Goal: Task Accomplishment & Management: Manage account settings

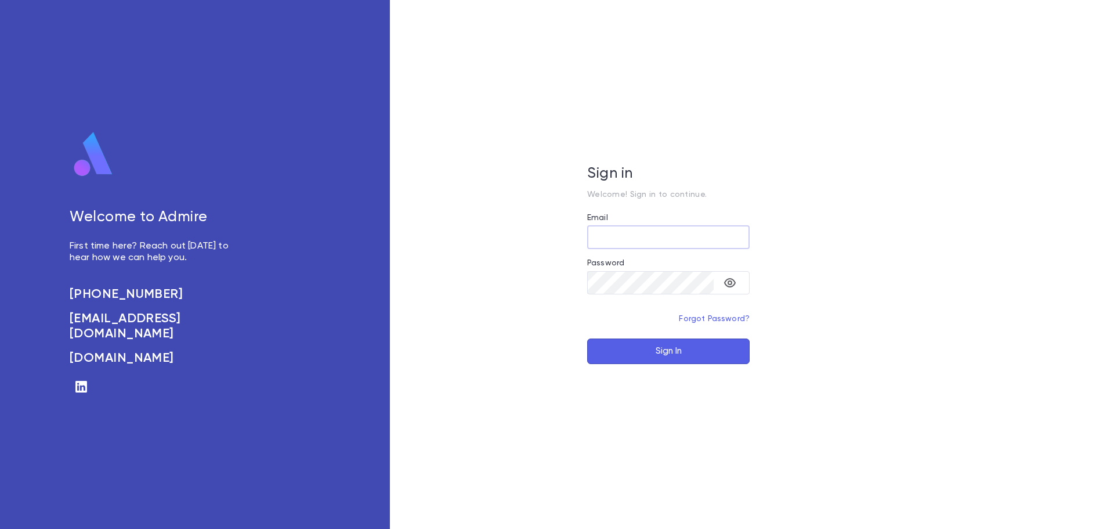
type input "**********"
click at [688, 353] on button "Sign In" at bounding box center [668, 351] width 162 height 26
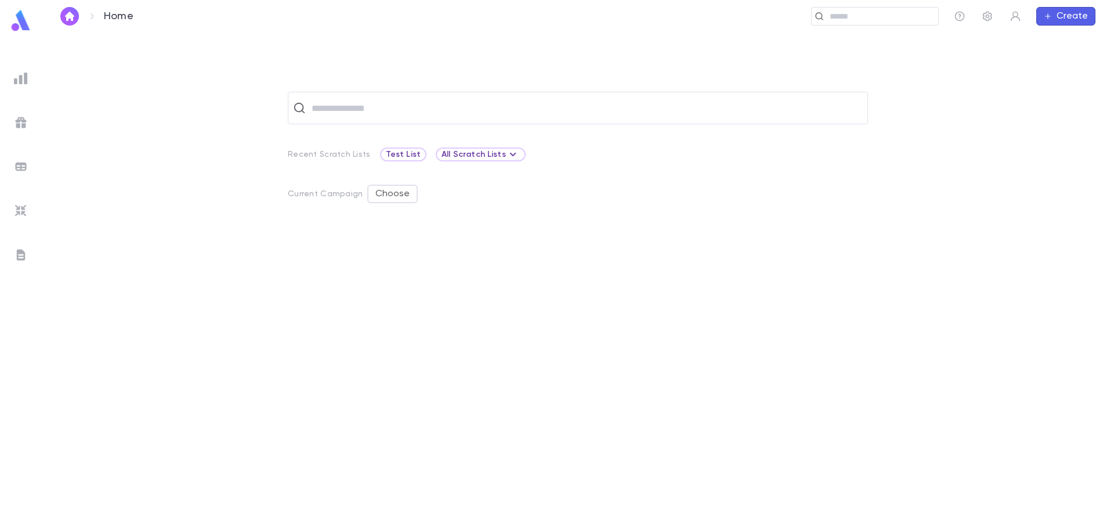
click at [973, 4] on div "Home ​ Create" at bounding box center [578, 16] width 1072 height 32
click at [987, 14] on icon "button" at bounding box center [988, 16] width 12 height 12
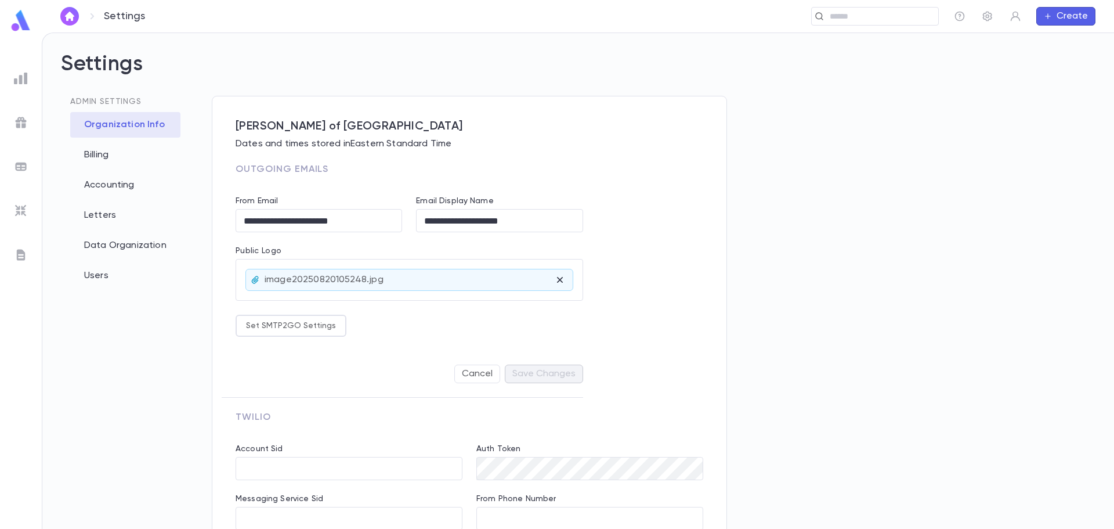
type input "**********"
click at [91, 222] on div "Letters" at bounding box center [125, 216] width 110 height 26
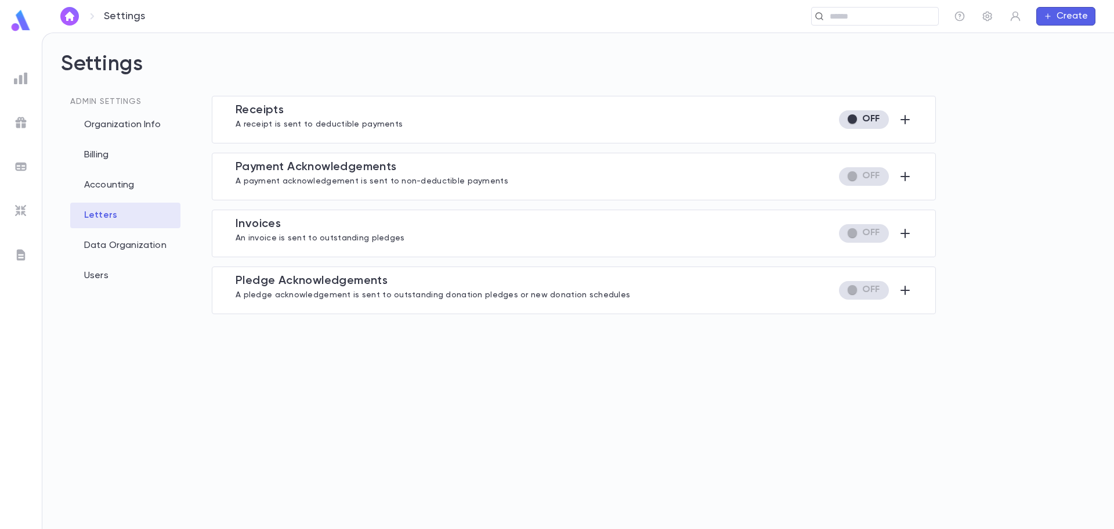
click at [913, 124] on div "Receipt s A receipt is sent to deductible payments Exception to what gets a let…" at bounding box center [574, 120] width 724 height 48
click at [908, 117] on icon "button" at bounding box center [905, 120] width 14 height 14
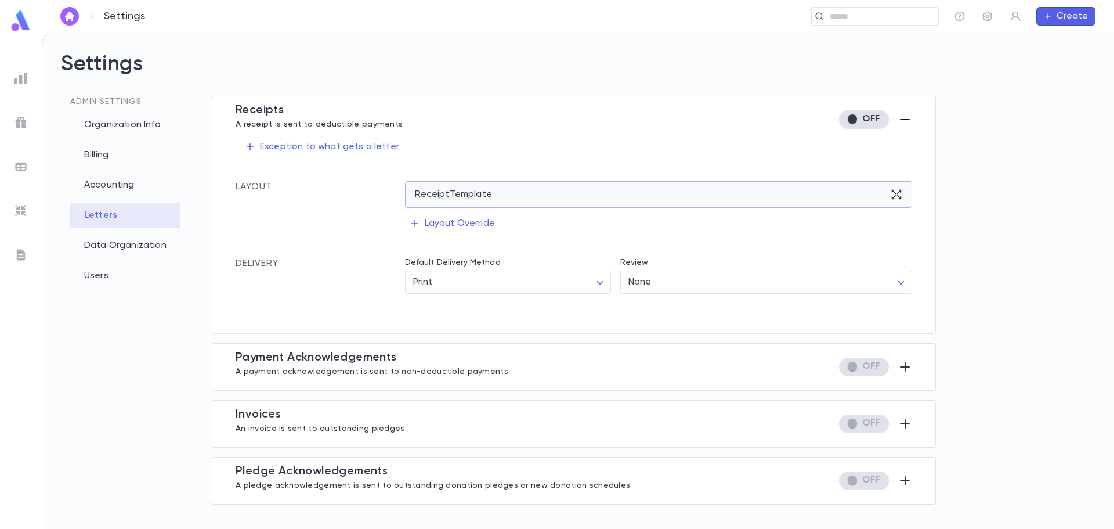
click at [576, 199] on div "Receipt Template" at bounding box center [659, 194] width 508 height 27
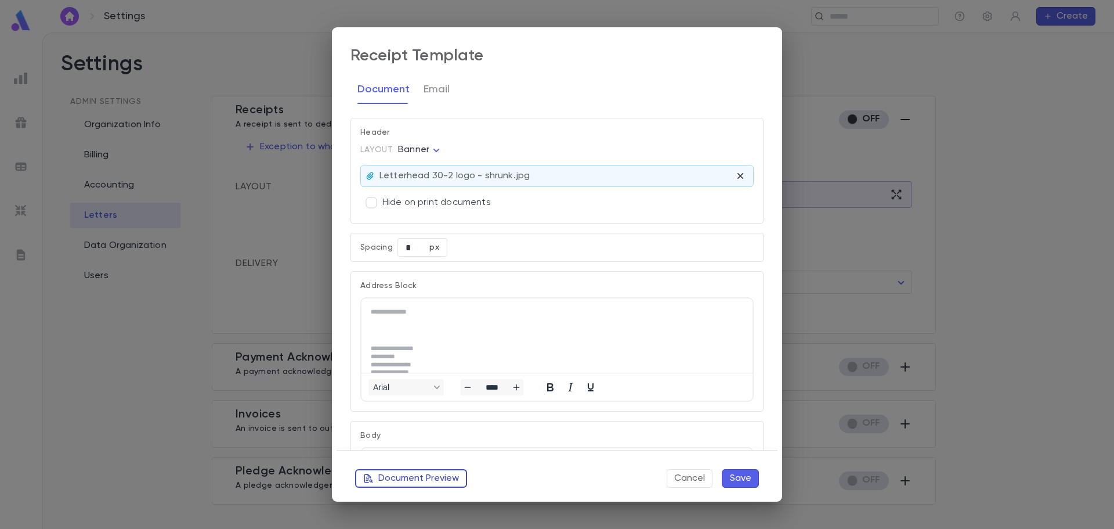
click at [402, 476] on button "Document Preview" at bounding box center [411, 478] width 112 height 19
click at [417, 155] on body "Settings ​ Create Settings Admin Settings Organization Info Billing Accounting …" at bounding box center [557, 280] width 1114 height 496
click at [413, 173] on span "Logo" at bounding box center [421, 173] width 31 height 12
click at [445, 479] on button "Document Preview" at bounding box center [411, 478] width 112 height 19
click at [418, 149] on body "Settings ​ Create Settings Admin Settings Organization Info Billing Accounting …" at bounding box center [557, 280] width 1114 height 496
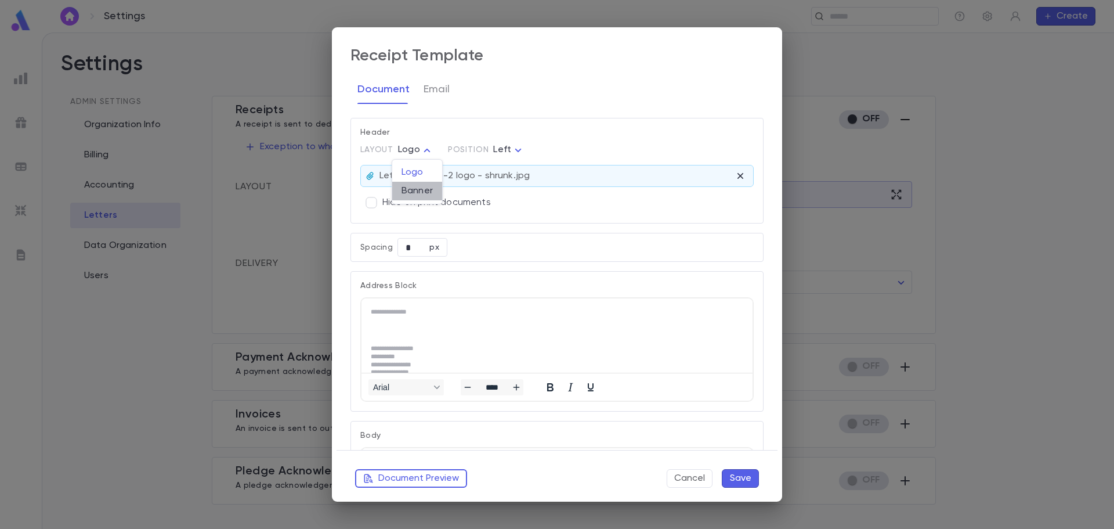
click at [425, 189] on span "Banner" at bounding box center [417, 191] width 31 height 12
click at [399, 480] on button "Document Preview" at bounding box center [411, 478] width 112 height 19
click at [435, 154] on body "Settings ​ Create Settings Admin Settings Organization Info Billing Accounting …" at bounding box center [557, 280] width 1114 height 496
click at [432, 173] on span "Logo" at bounding box center [421, 173] width 31 height 12
type input "****"
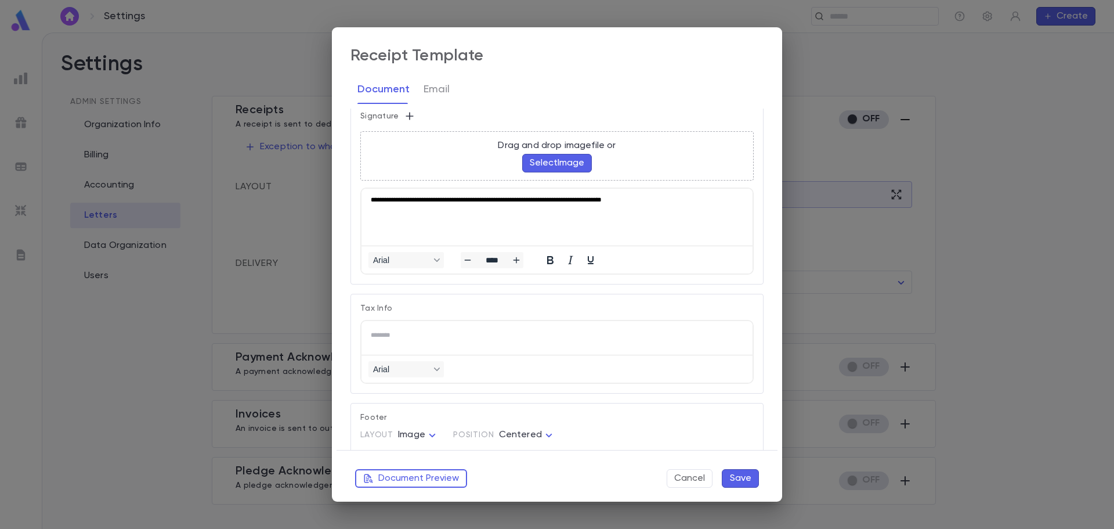
scroll to position [638, 0]
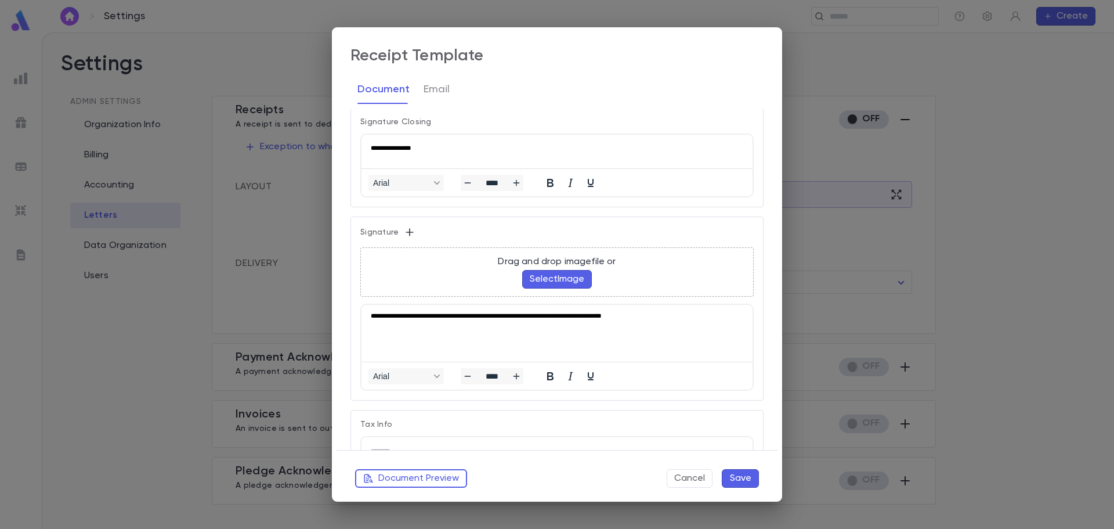
click at [373, 314] on p "**********" at bounding box center [555, 315] width 368 height 3
click at [754, 484] on button "Save" at bounding box center [740, 478] width 37 height 19
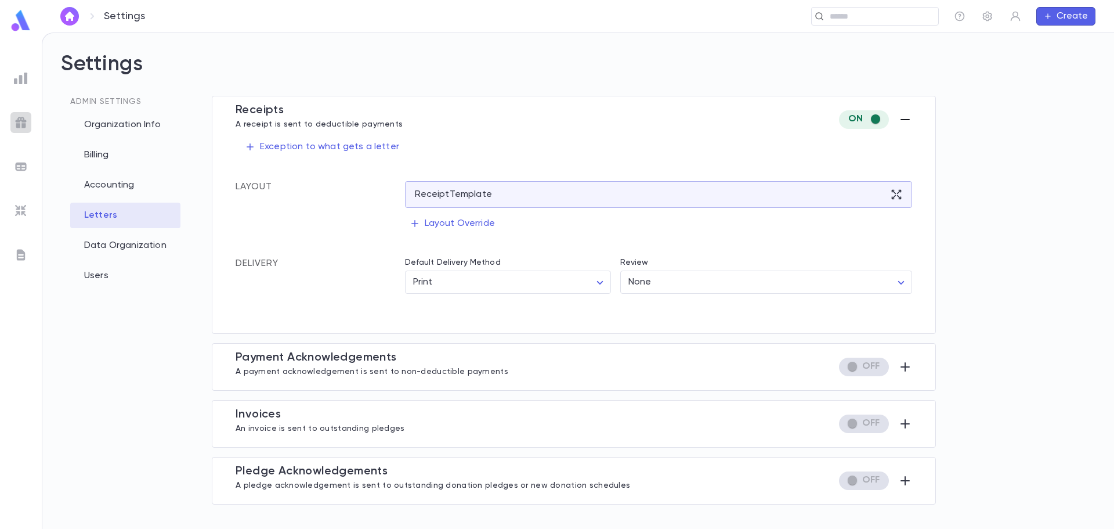
click at [26, 124] on img at bounding box center [21, 122] width 14 height 14
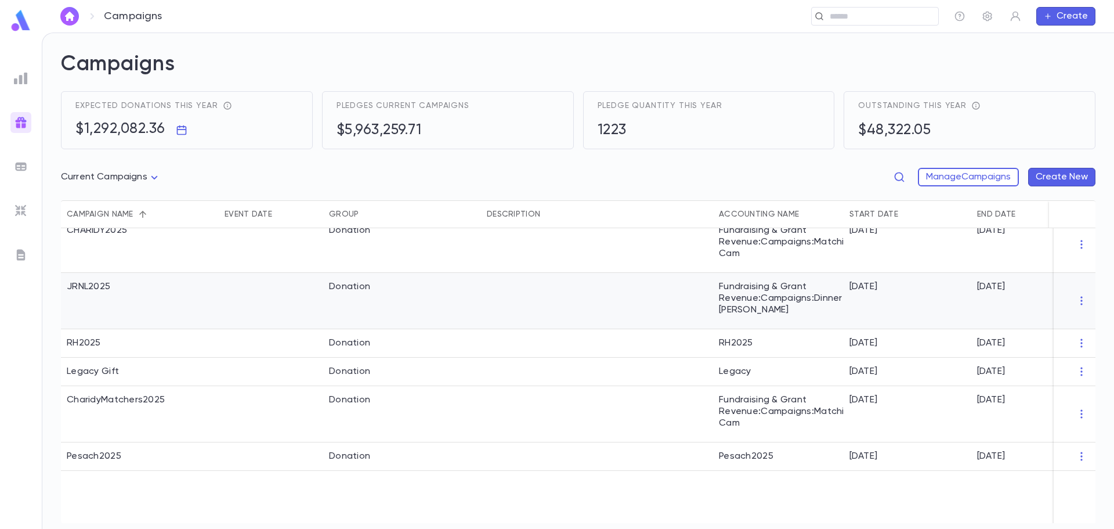
scroll to position [464, 0]
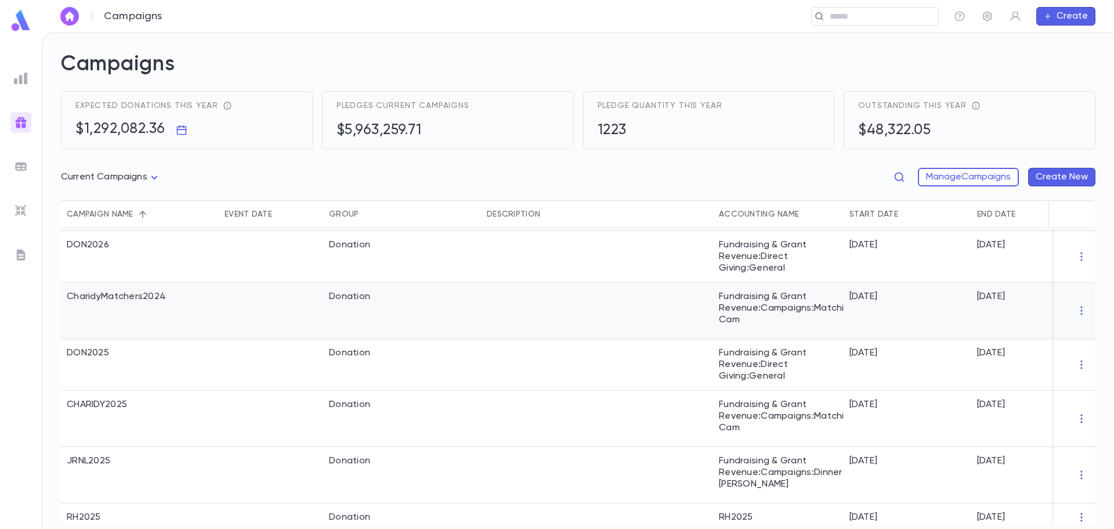
click at [431, 298] on div "Donation" at bounding box center [402, 311] width 158 height 56
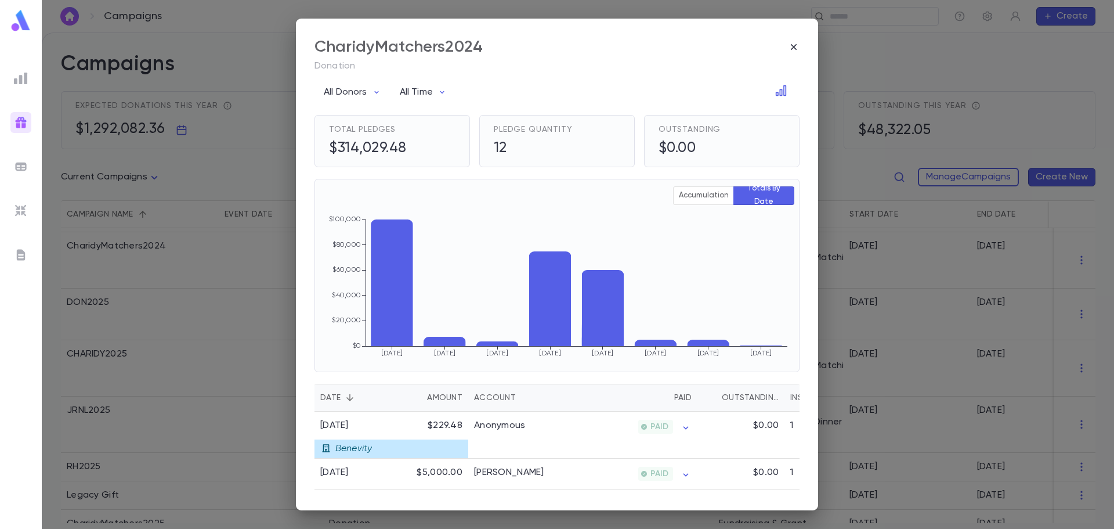
click at [784, 53] on div "CharidyMatchers2024" at bounding box center [557, 47] width 485 height 20
click at [792, 48] on icon "button" at bounding box center [794, 47] width 12 height 12
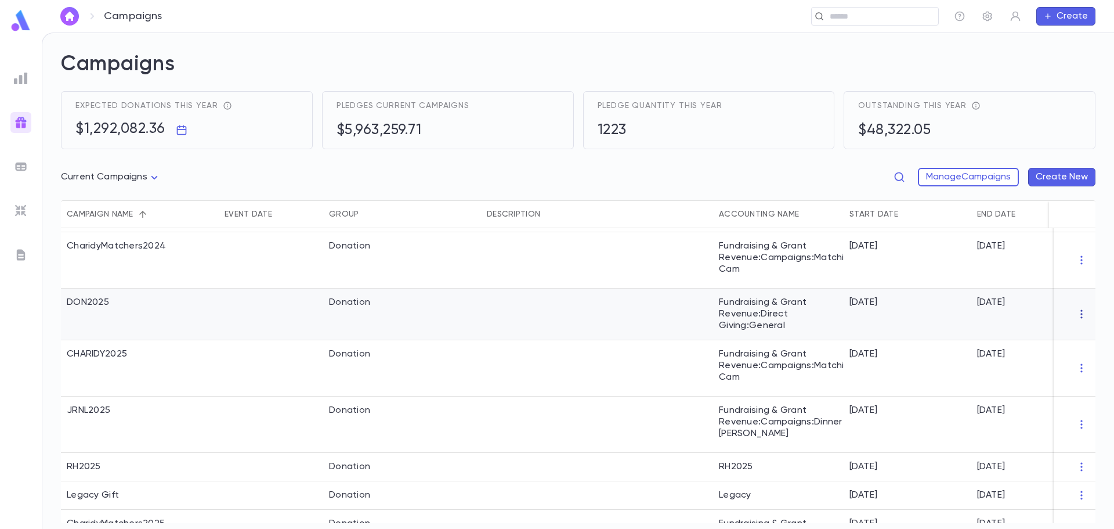
click at [1081, 315] on icon "button" at bounding box center [1082, 314] width 2 height 9
click at [1051, 339] on li "Edit" at bounding box center [1065, 333] width 84 height 19
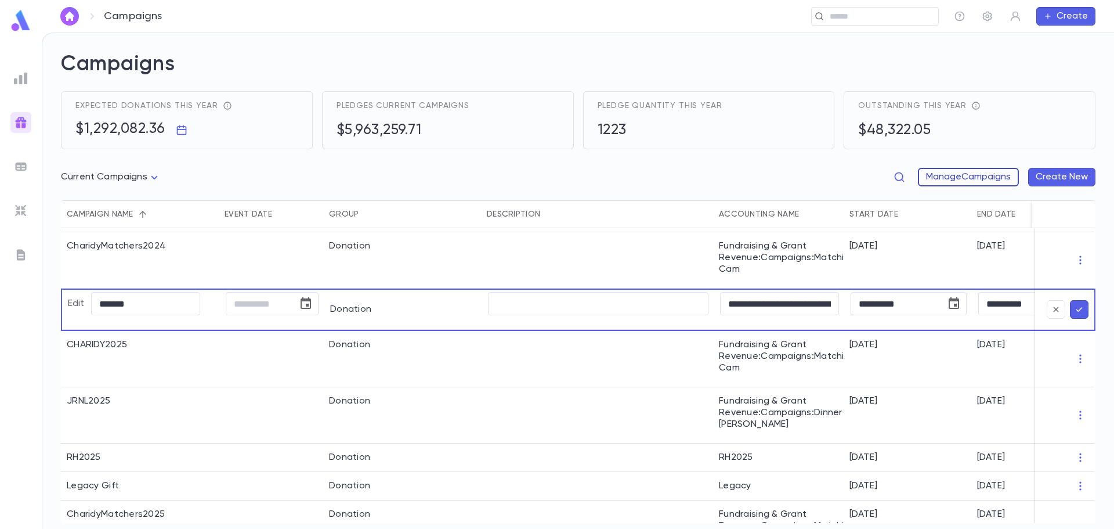
click at [967, 178] on button "Manage Campaigns" at bounding box center [968, 177] width 101 height 19
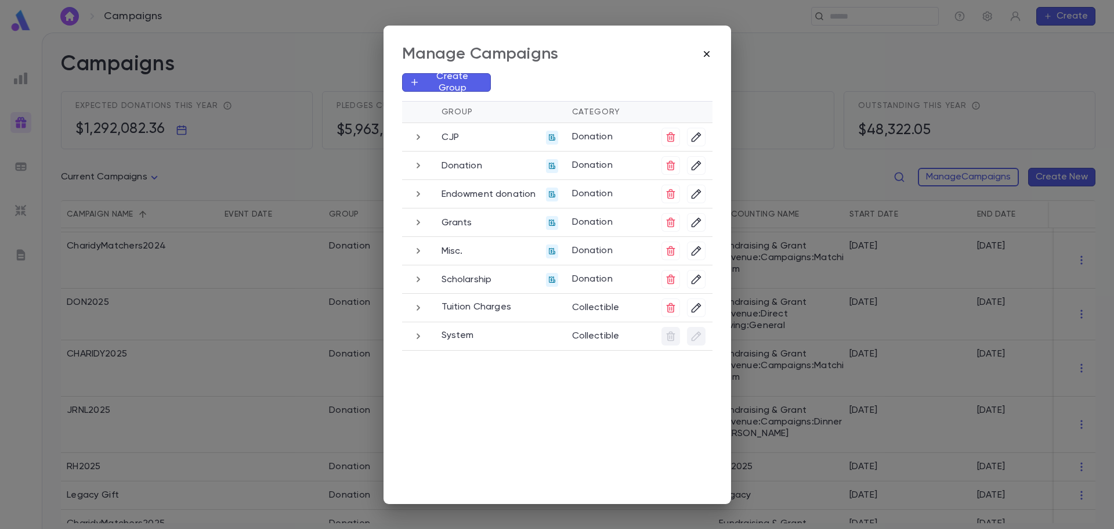
click at [706, 53] on icon "button" at bounding box center [706, 53] width 6 height 6
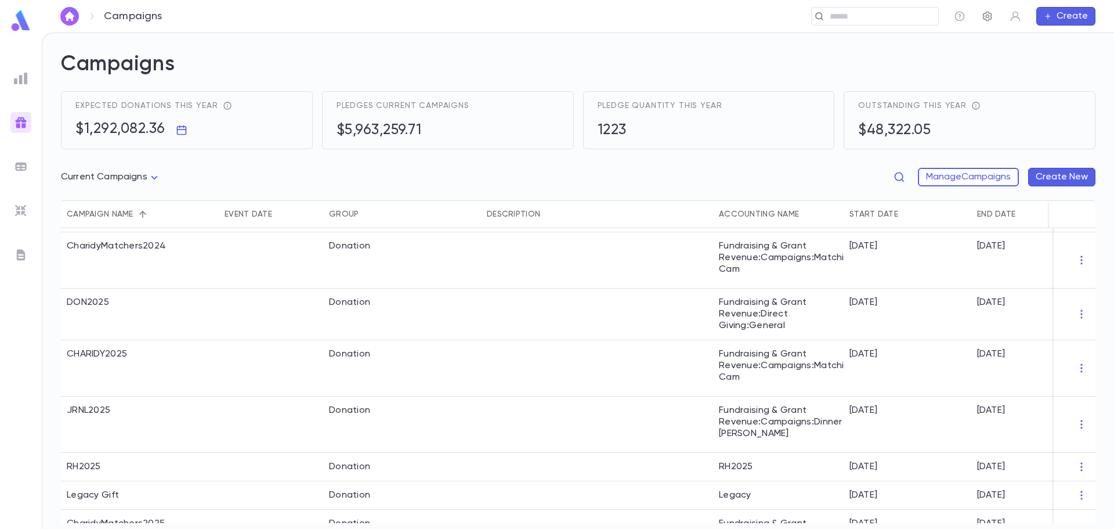
click at [987, 15] on icon "button" at bounding box center [987, 17] width 9 height 10
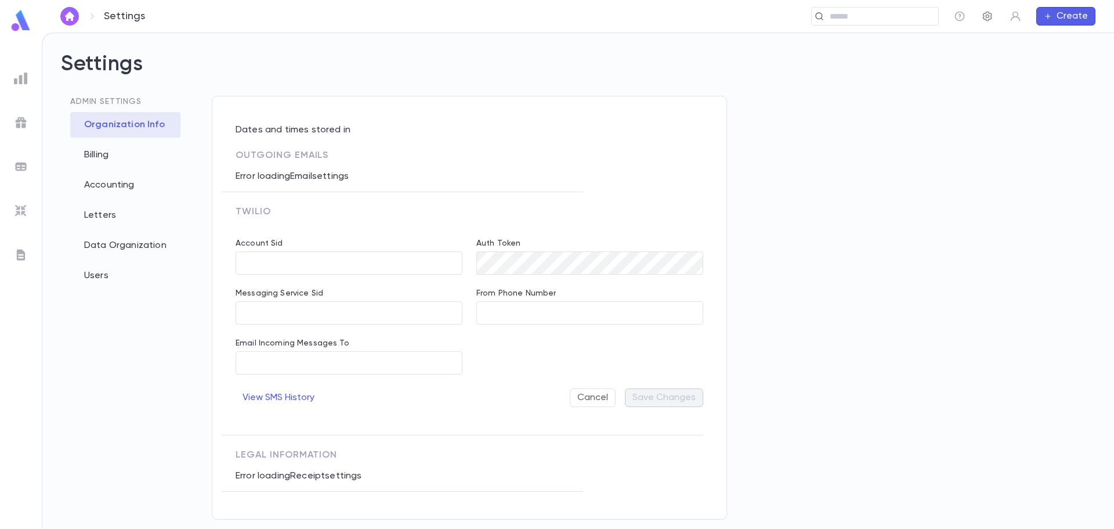
type input "**********"
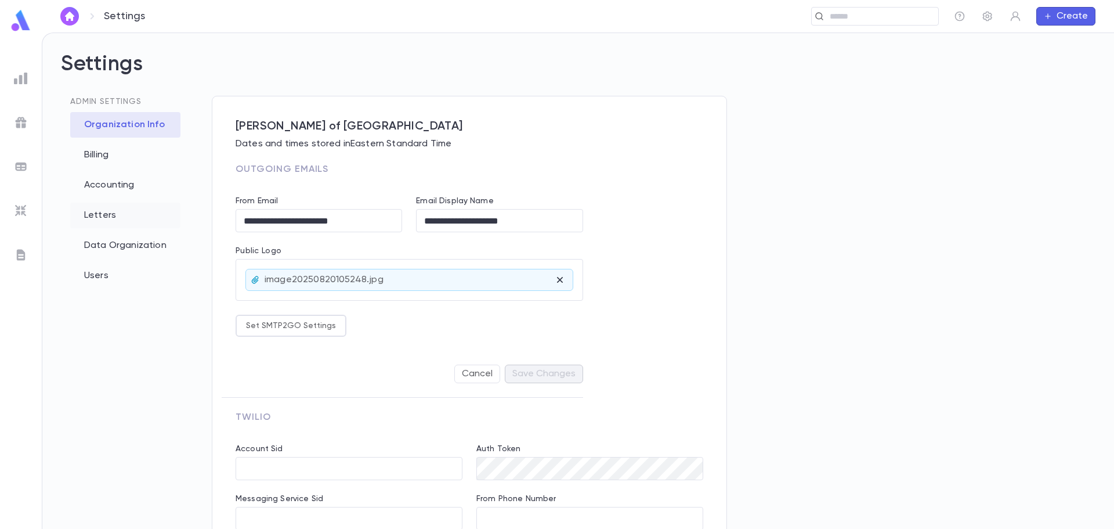
click at [95, 220] on div "Letters" at bounding box center [125, 216] width 110 height 26
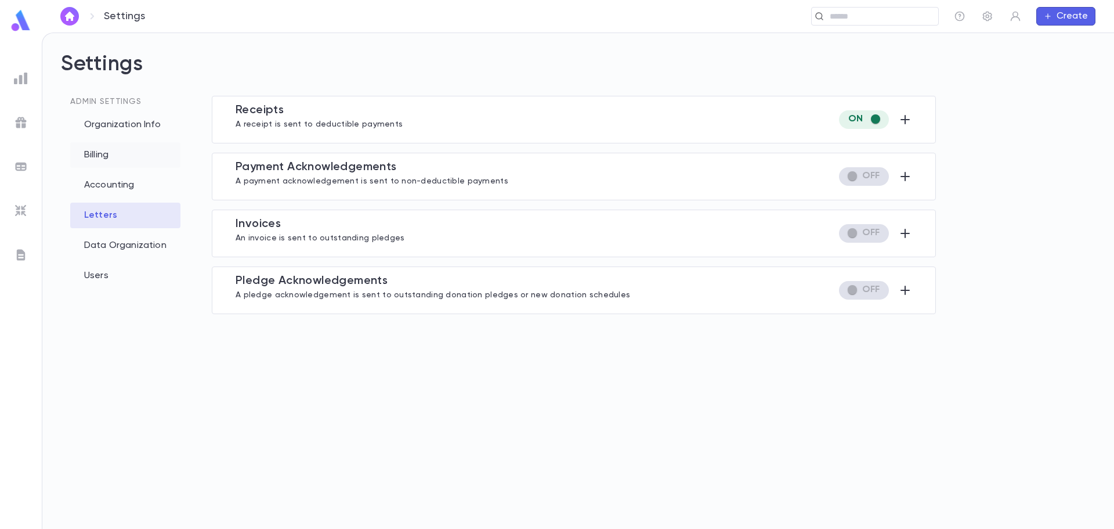
click at [107, 150] on div "Billing" at bounding box center [125, 155] width 110 height 26
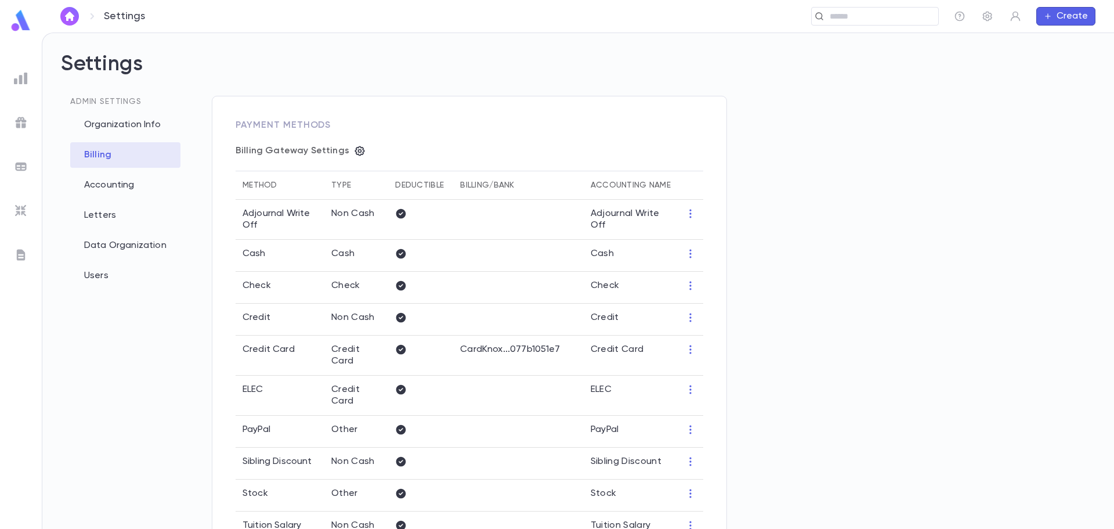
type input "**********"
click at [1049, 14] on icon "button" at bounding box center [1047, 15] width 5 height 5
click at [1065, 78] on li "Payment" at bounding box center [1068, 76] width 59 height 19
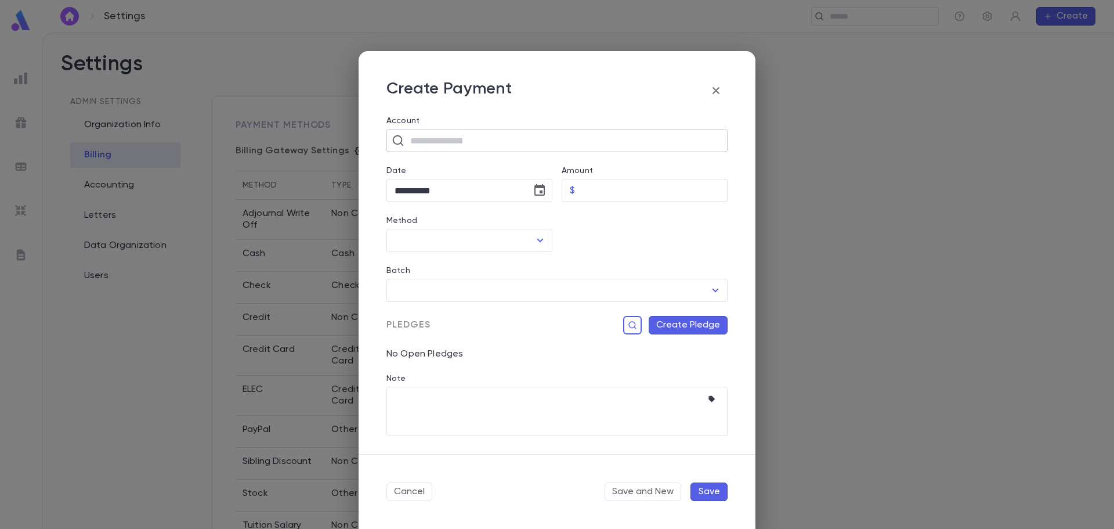
click at [453, 139] on input "text" at bounding box center [565, 140] width 316 height 22
type input "*"
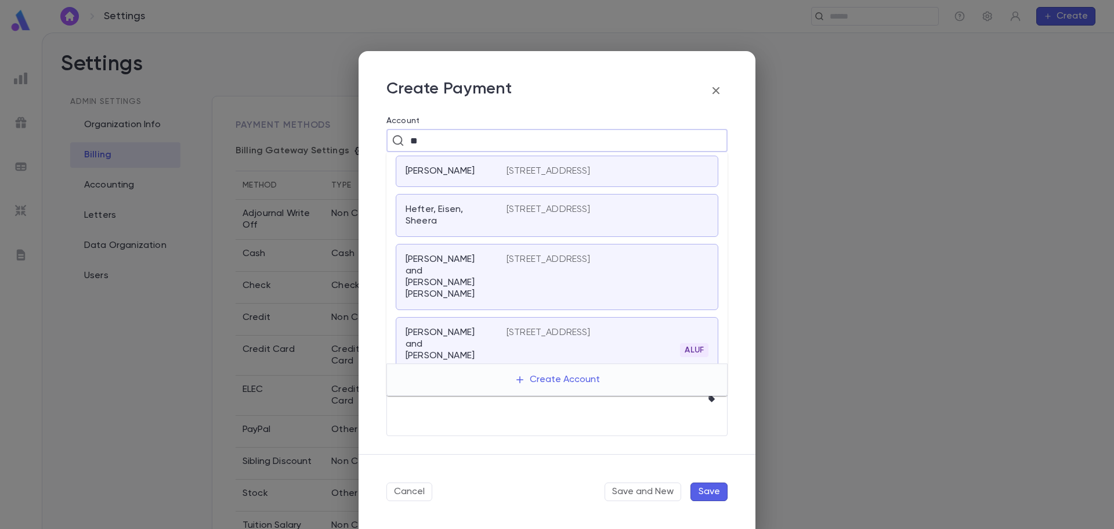
type input "*"
click at [508, 227] on div "660 Chestnut Hill Ave, Brookline MA 02445" at bounding box center [608, 215] width 202 height 23
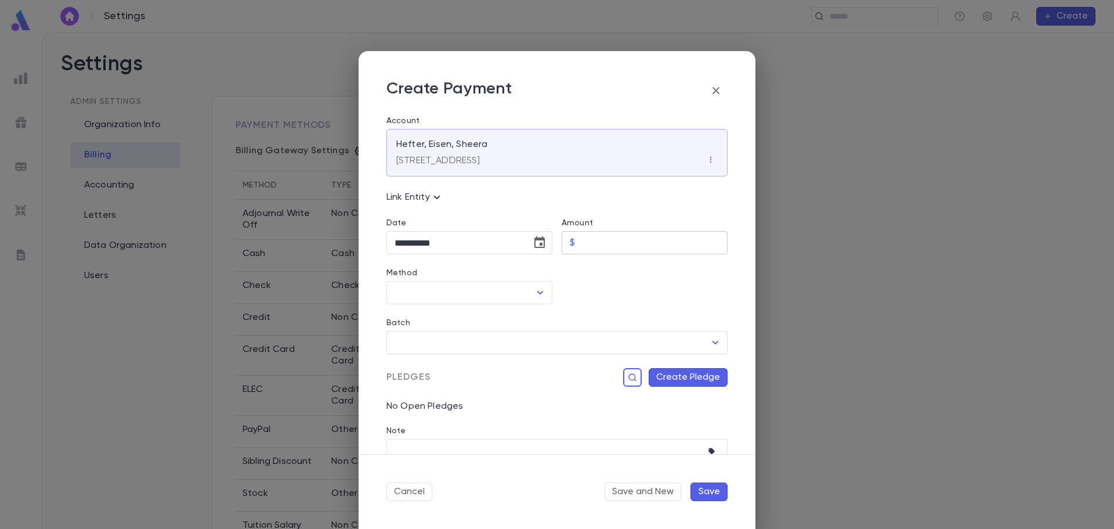
click at [631, 238] on input "Amount" at bounding box center [654, 243] width 148 height 23
type input "********"
click at [445, 301] on input "Method" at bounding box center [461, 292] width 138 height 22
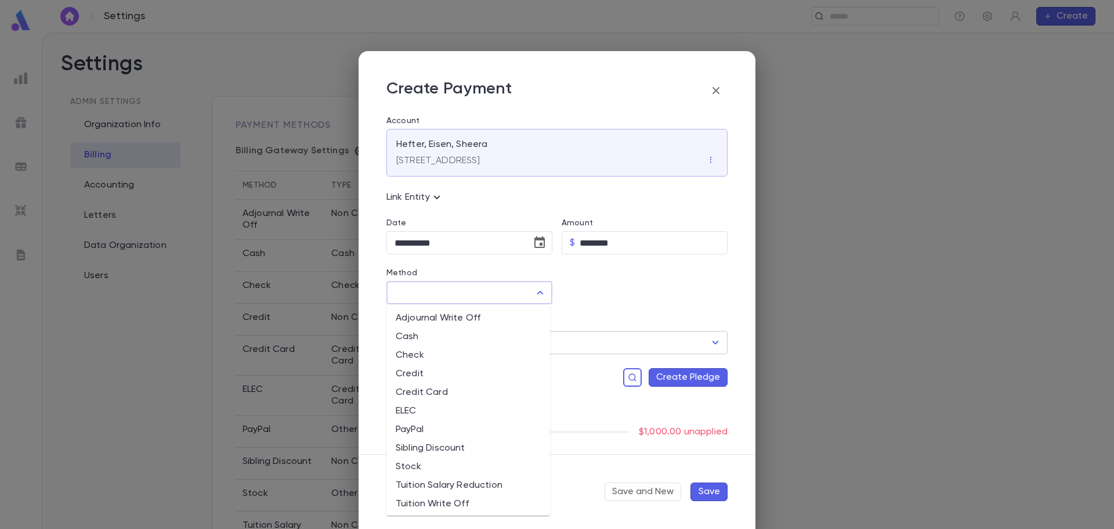
click at [431, 342] on li "Cash" at bounding box center [468, 336] width 164 height 19
type input "****"
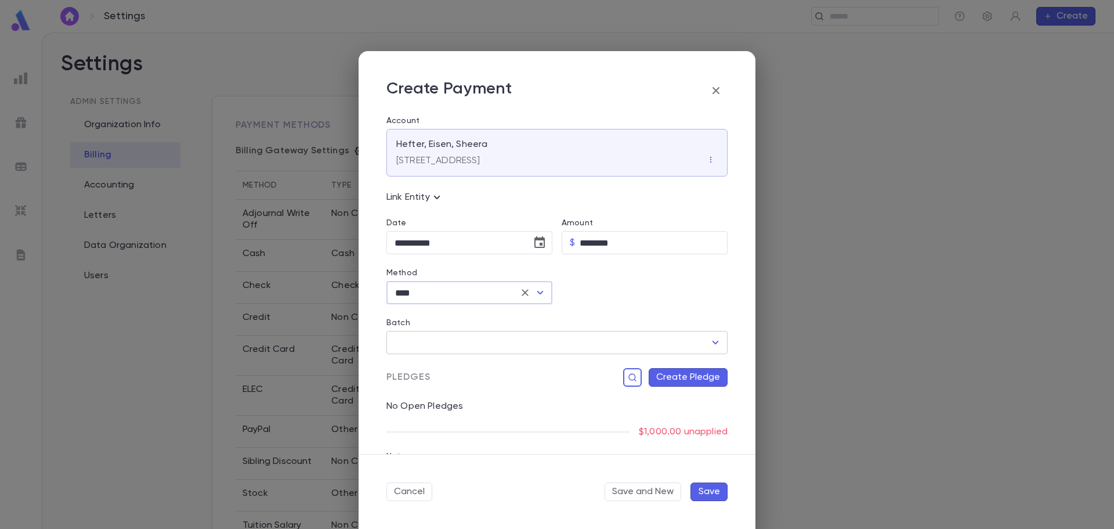
scroll to position [74, 0]
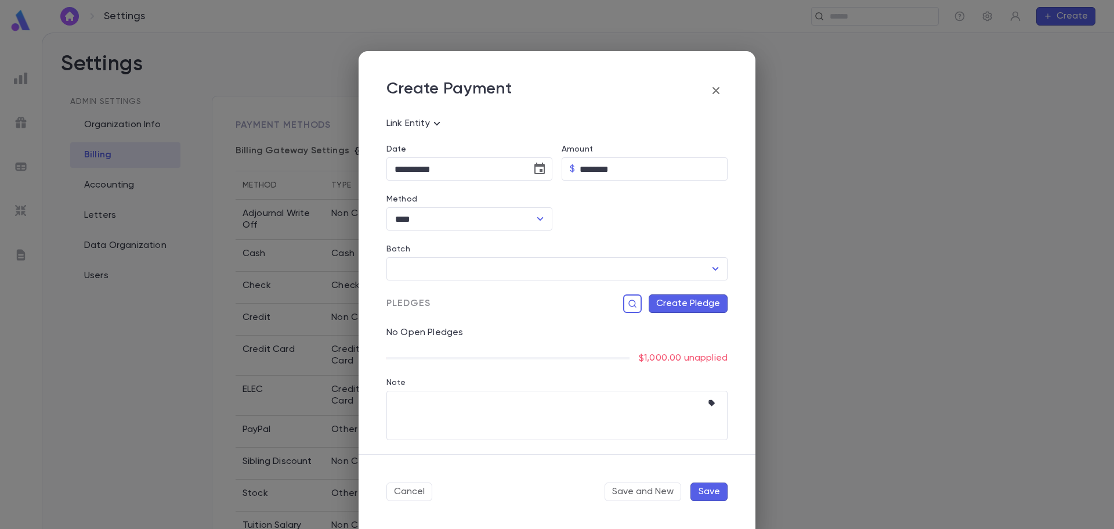
click at [699, 302] on button "Create Pledge" at bounding box center [688, 303] width 79 height 19
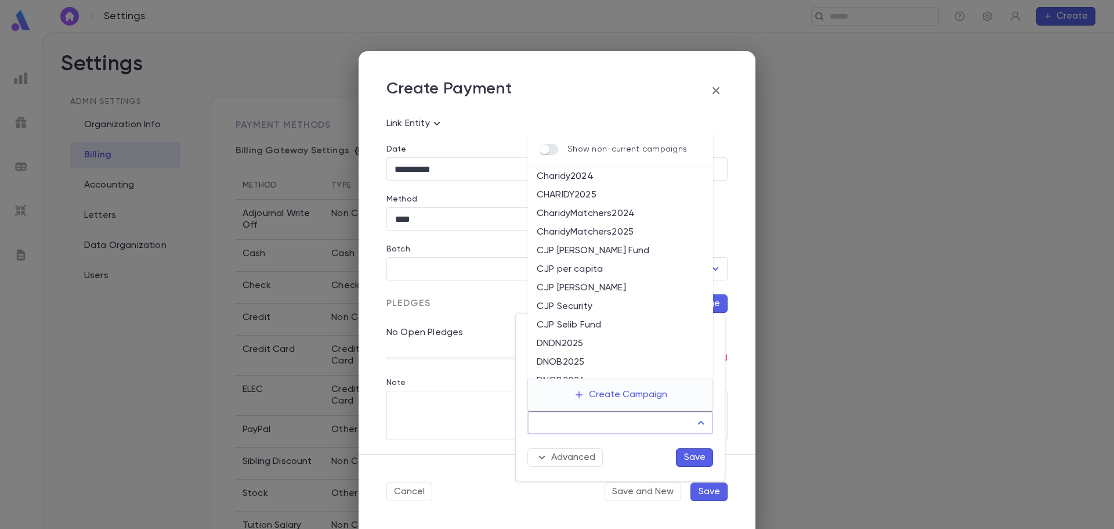
click at [666, 428] on input "Campaign" at bounding box center [612, 422] width 158 height 22
click at [577, 231] on li "CharidyMatchers2025" at bounding box center [620, 232] width 186 height 19
type input "**********"
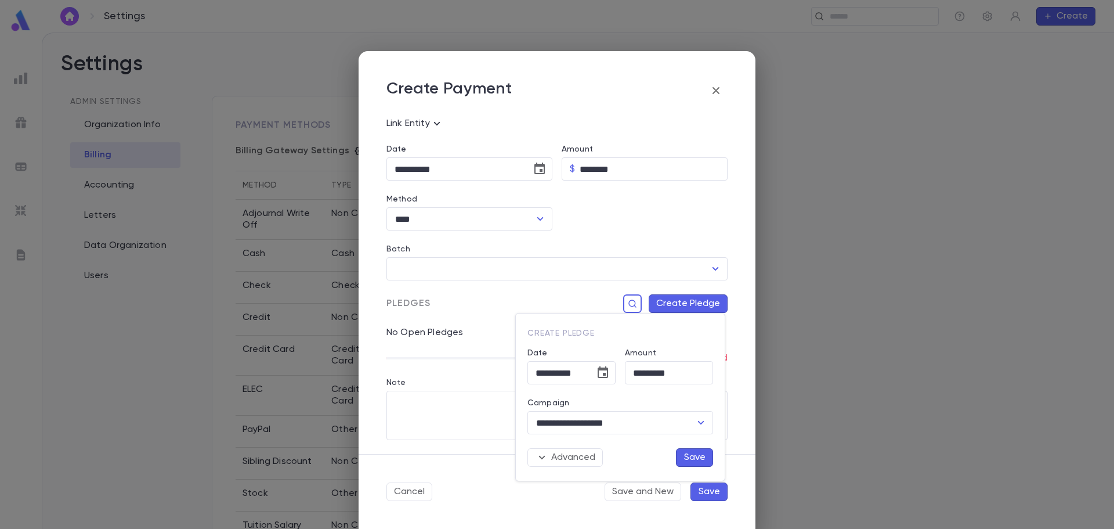
click at [701, 458] on button "Save" at bounding box center [694, 457] width 37 height 19
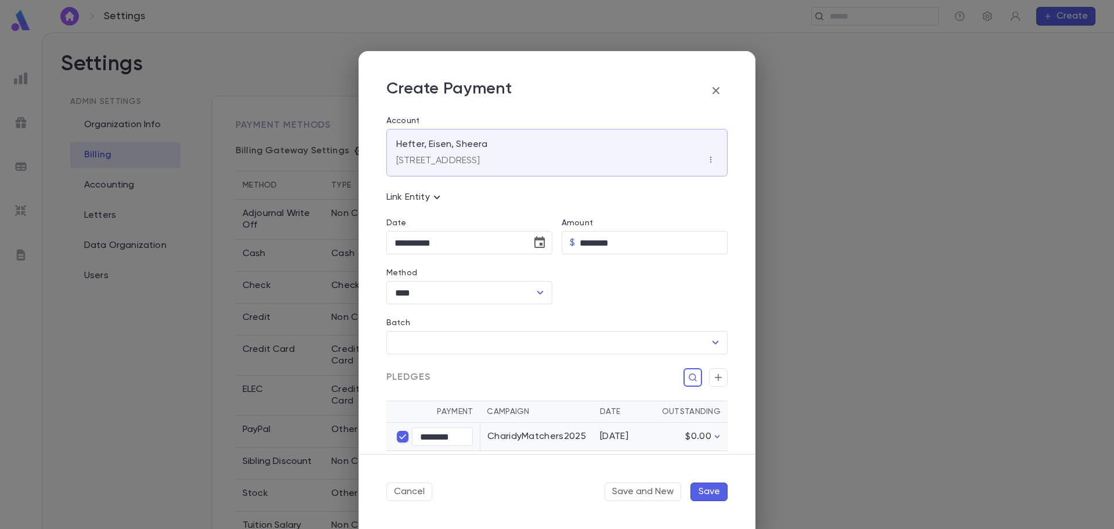
scroll to position [115, 0]
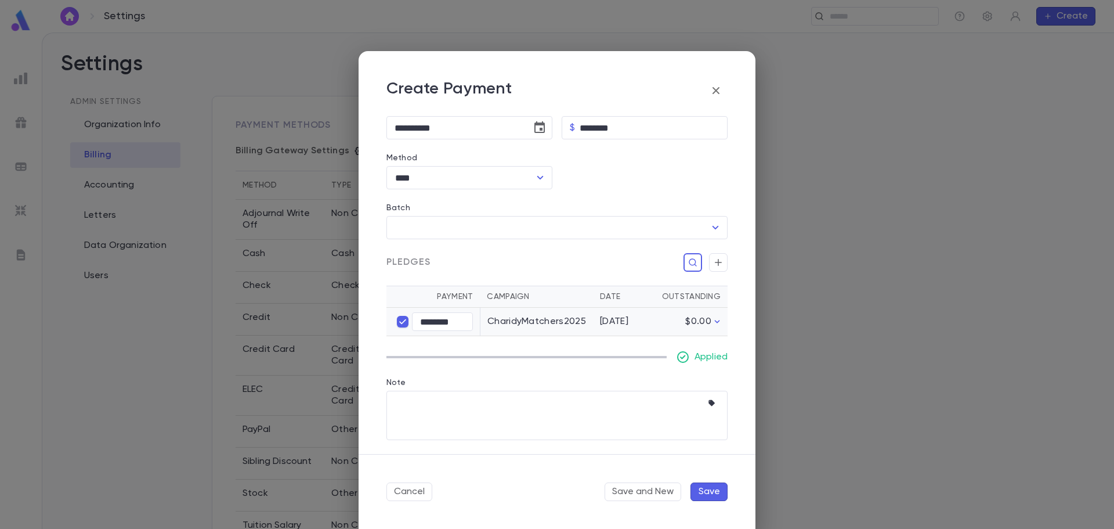
click at [717, 490] on button "Save" at bounding box center [709, 491] width 37 height 19
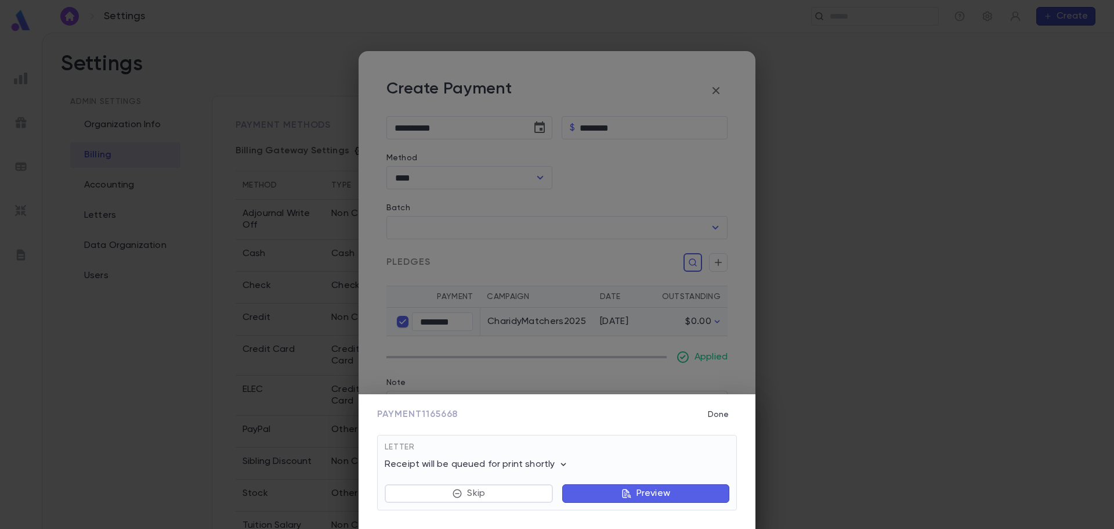
click at [562, 464] on icon "button" at bounding box center [563, 463] width 5 height 3
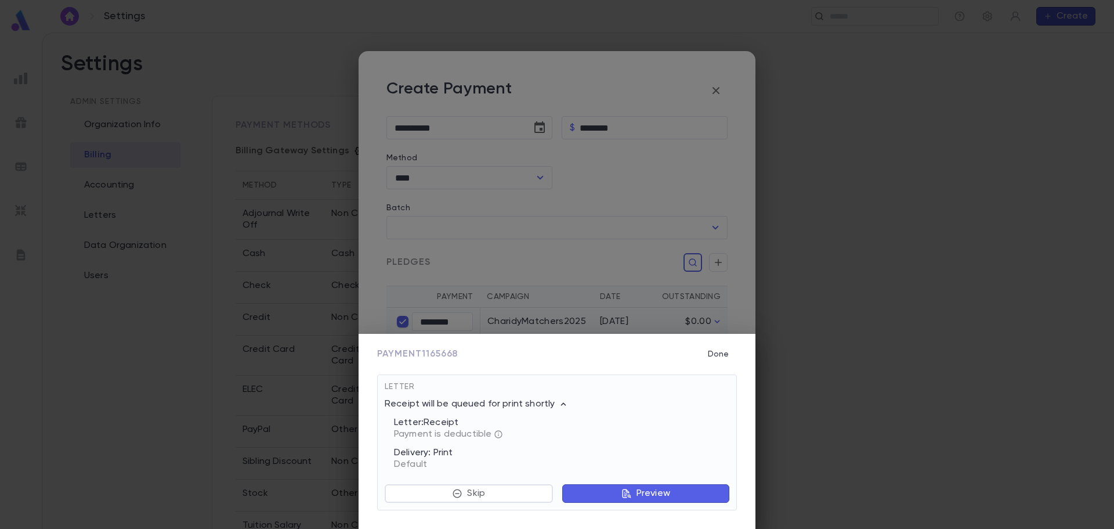
click at [661, 493] on p "Preview" at bounding box center [654, 493] width 34 height 12
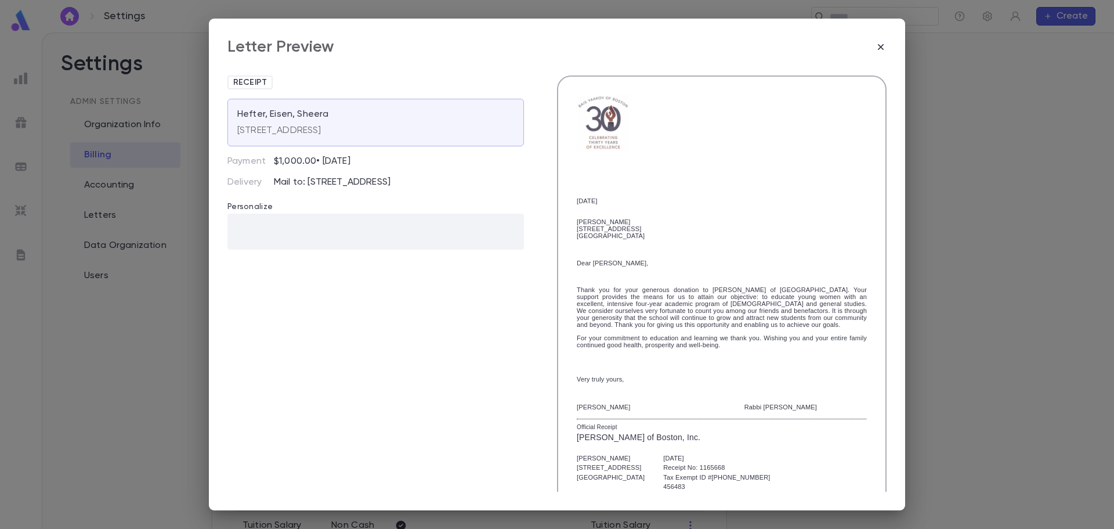
scroll to position [82, 0]
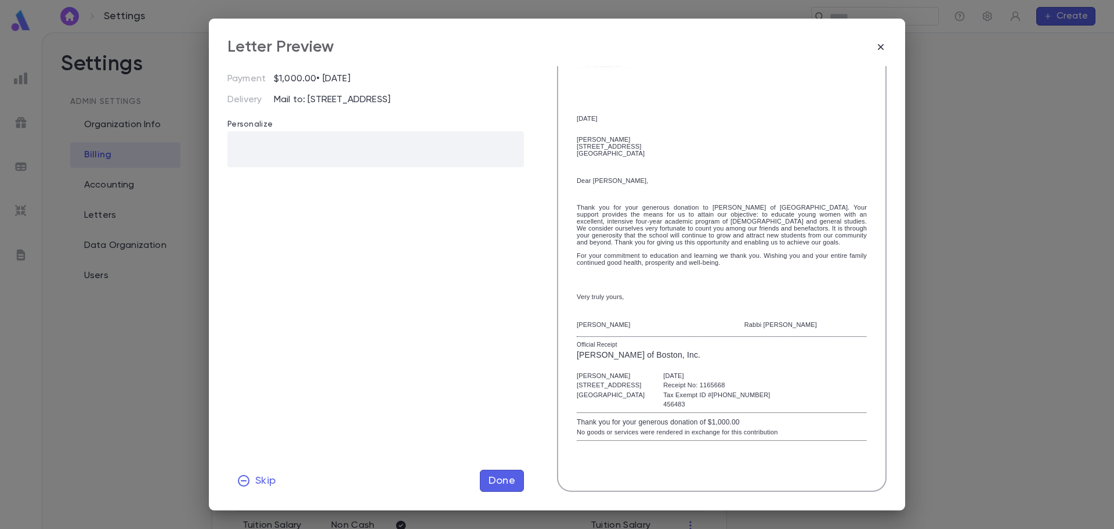
drag, startPoint x: 508, startPoint y: 480, endPoint x: 971, endPoint y: 103, distance: 596.8
click at [998, 186] on div "Letter Preview Receipt Hefter, Eisen, Sheera 660 Chestnut Hill Ave, Brookline M…" at bounding box center [557, 264] width 1114 height 529
click at [887, 46] on div "Letter Preview Receipt Hefter, Eisen, Sheera 660 Chestnut Hill Ave, Brookline M…" at bounding box center [557, 265] width 696 height 492
click at [880, 47] on icon "button" at bounding box center [881, 47] width 6 height 6
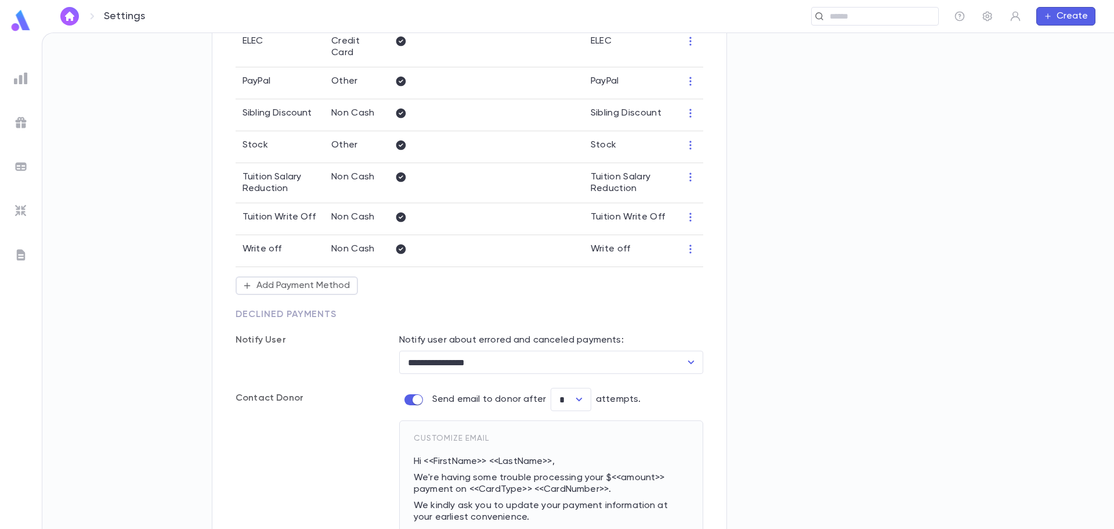
scroll to position [58, 0]
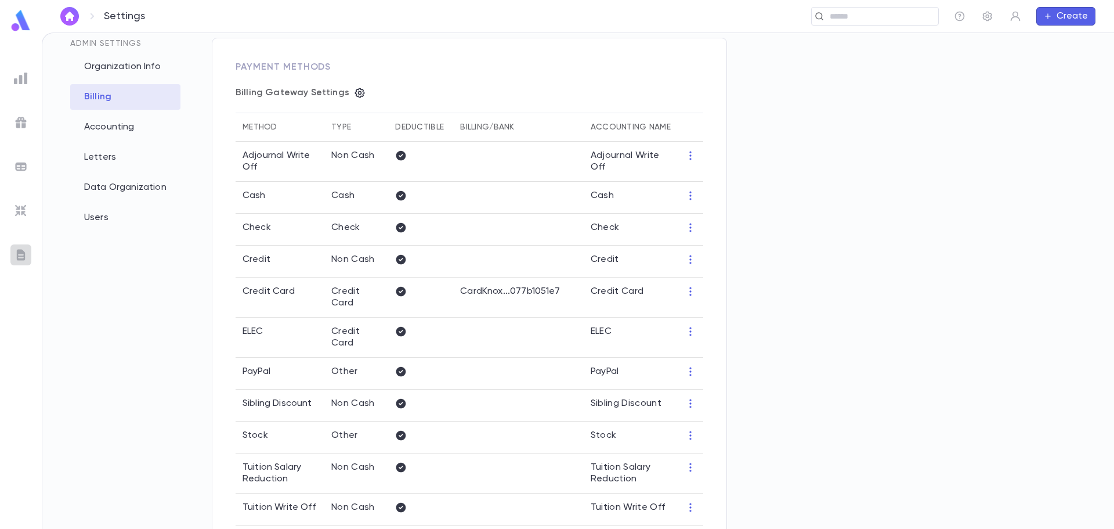
click at [21, 253] on img at bounding box center [21, 255] width 14 height 14
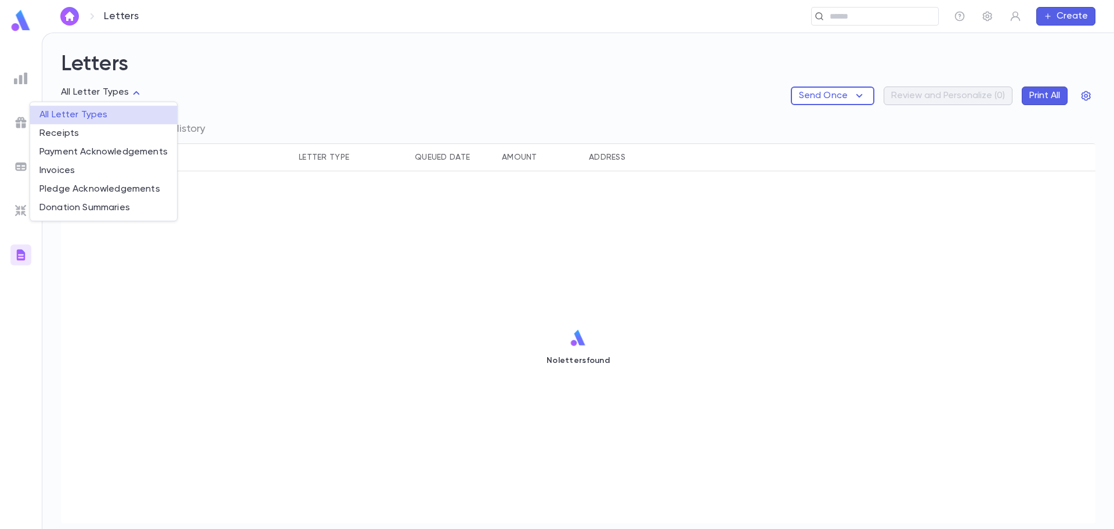
click at [133, 92] on body "Letters ​ Create Letters All Letter Types Send Once Review and Personalize ( 0 …" at bounding box center [557, 280] width 1114 height 496
click at [66, 132] on span "Receipts" at bounding box center [103, 134] width 128 height 12
type input "*******"
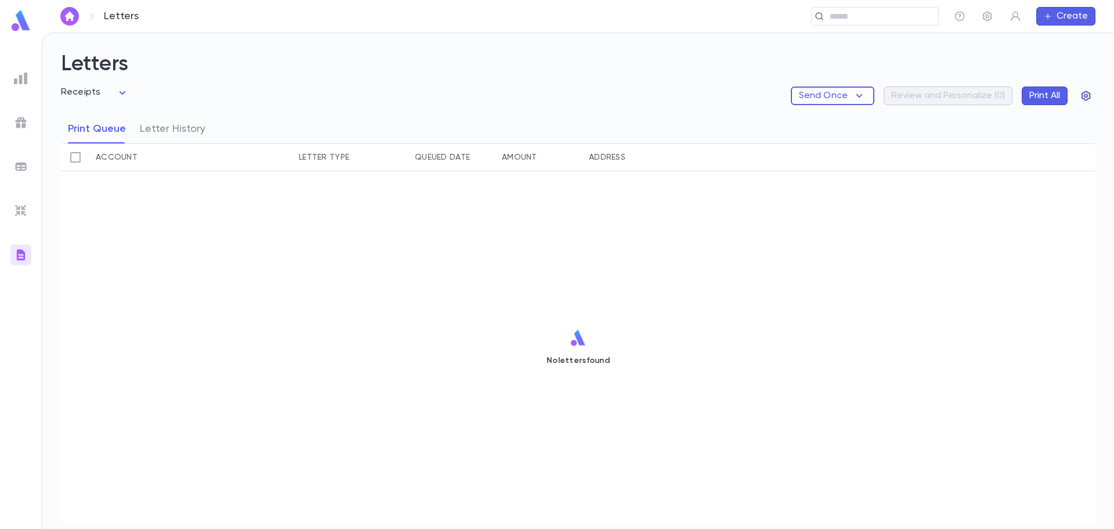
click at [1087, 96] on icon "button" at bounding box center [1087, 96] width 12 height 12
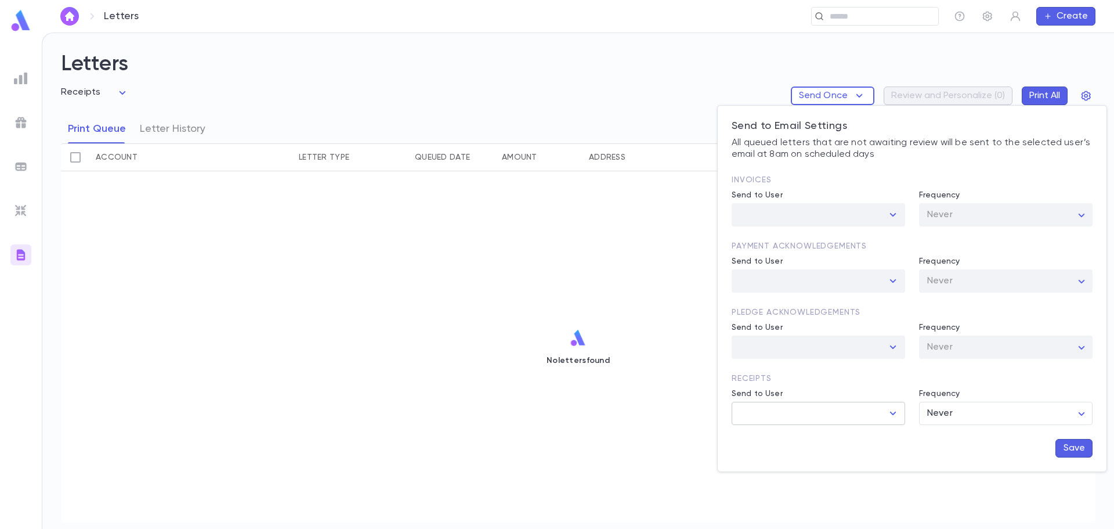
click at [892, 415] on icon "Open" at bounding box center [893, 413] width 14 height 14
click at [1020, 413] on body "Letters ​ Create Letters Receipts ******* Send Once Review and Personalize ( 0 …" at bounding box center [557, 280] width 1114 height 496
click at [816, 460] on div at bounding box center [557, 264] width 1114 height 529
click at [512, 270] on div at bounding box center [557, 264] width 1114 height 529
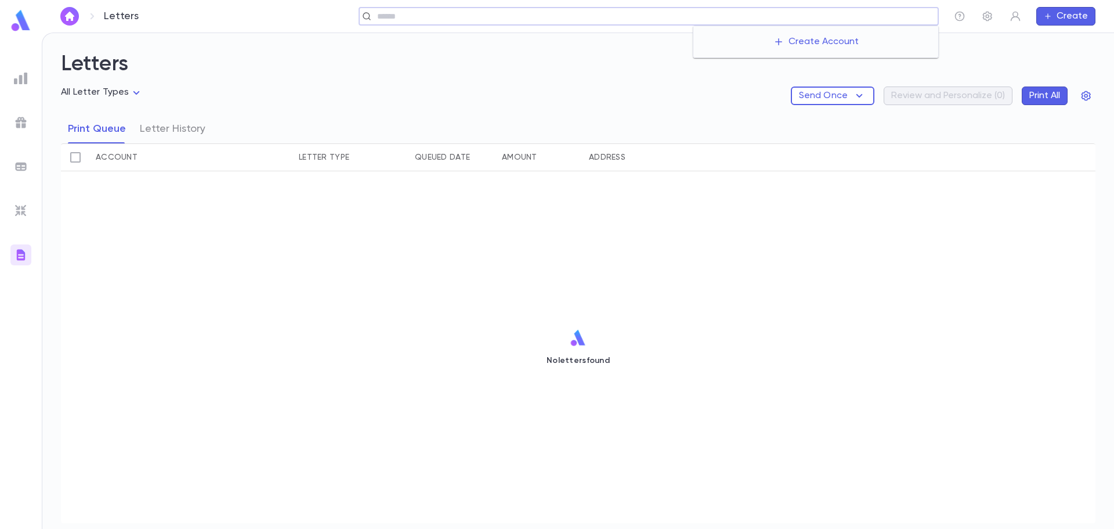
click at [878, 14] on input "text" at bounding box center [654, 16] width 560 height 11
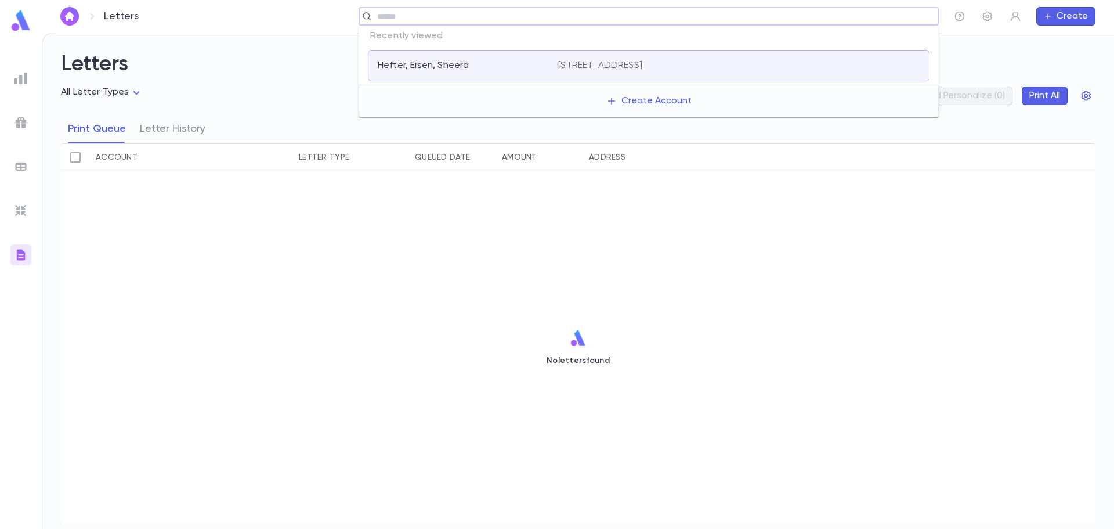
click at [414, 67] on p "Hefter, Eisen, Sheera" at bounding box center [423, 66] width 91 height 12
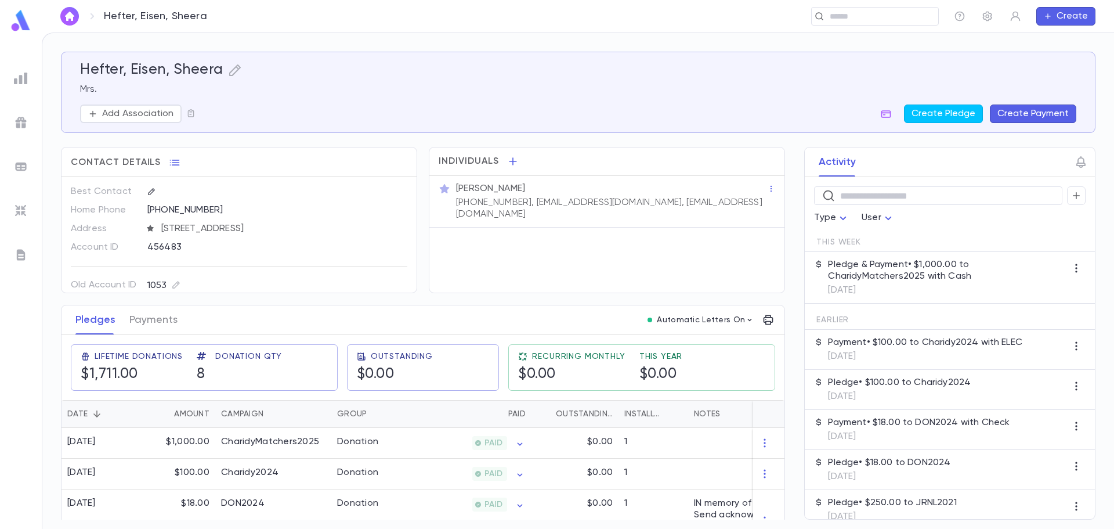
click at [859, 264] on p "Pledge & Payment • $1,000.00 to CharidyMatchers2025 with Cash" at bounding box center [947, 270] width 239 height 23
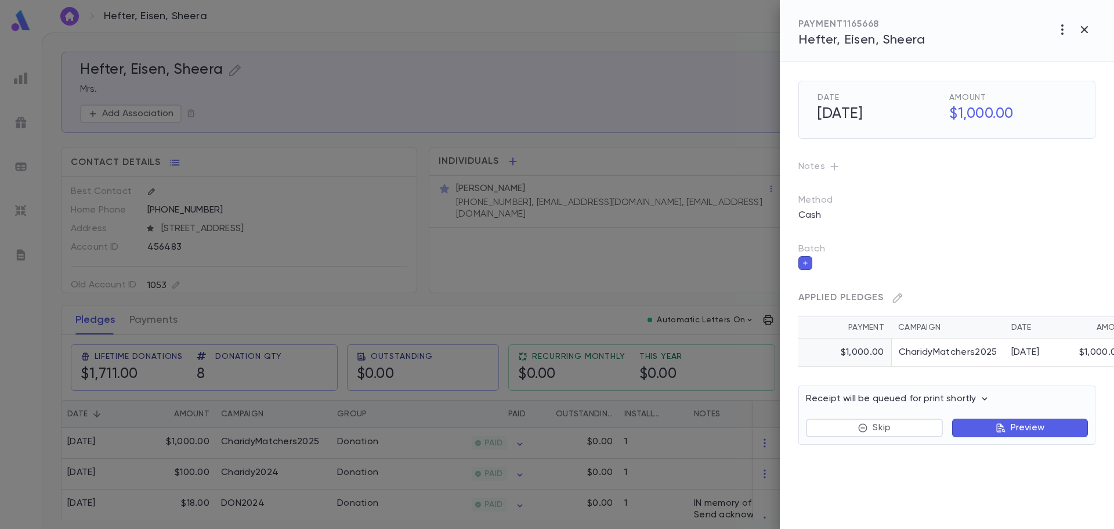
click at [1060, 27] on icon "button" at bounding box center [1063, 30] width 14 height 14
click at [1072, 76] on p "Send Letter" at bounding box center [1050, 74] width 52 height 12
click at [1085, 94] on li "Print" at bounding box center [1085, 95] width 41 height 21
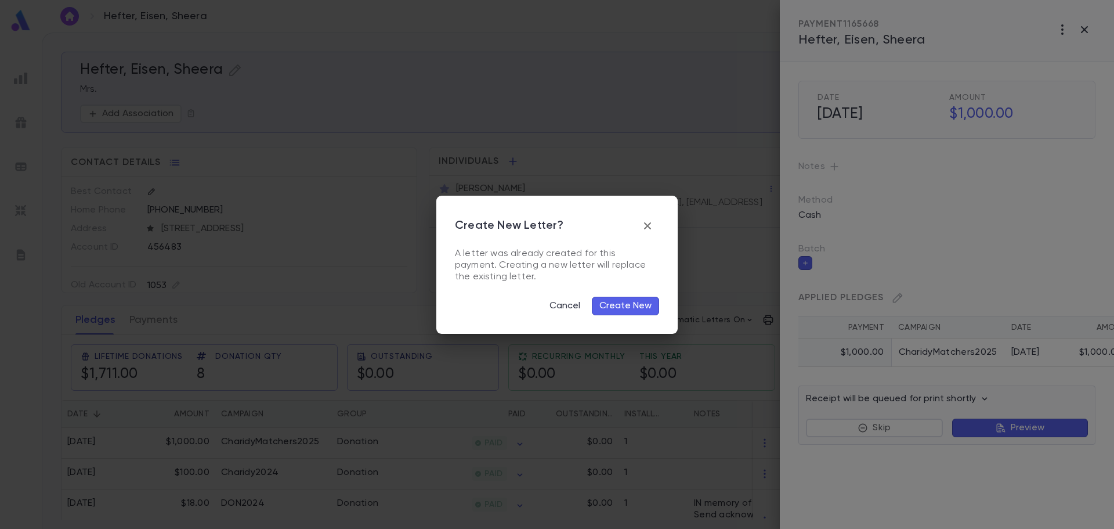
click at [628, 309] on button "Create New" at bounding box center [625, 306] width 67 height 19
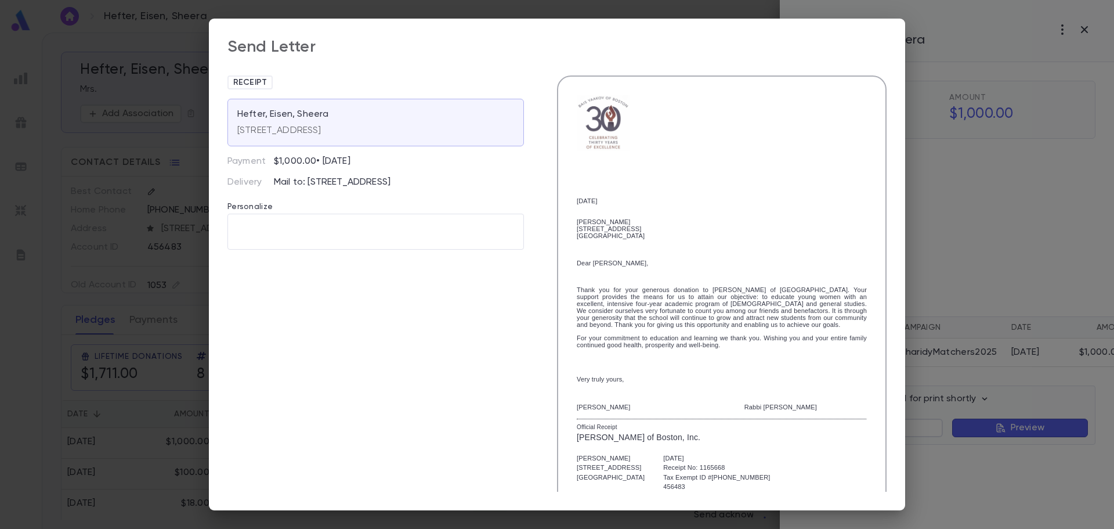
scroll to position [82, 0]
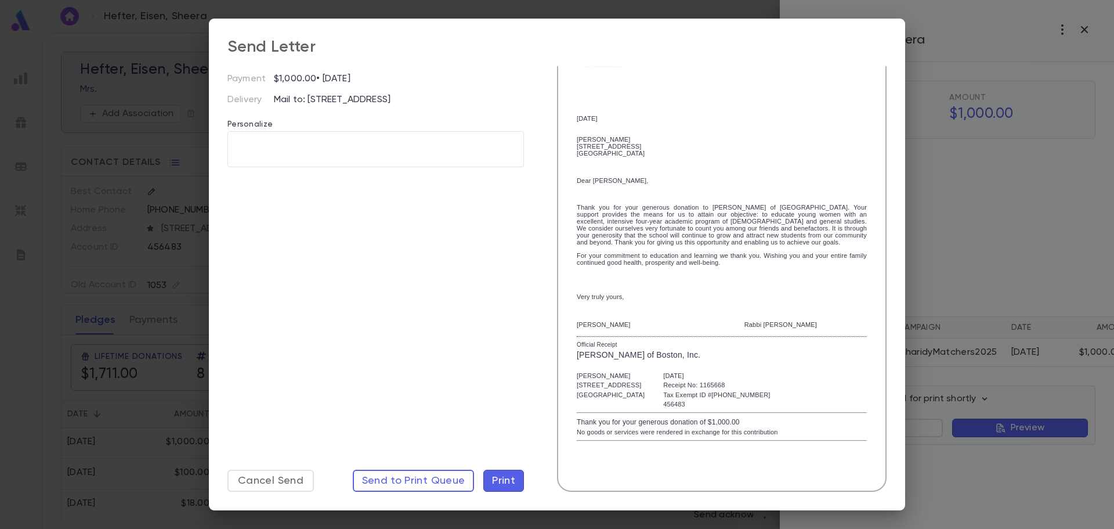
click at [506, 482] on span "Print" at bounding box center [503, 480] width 23 height 13
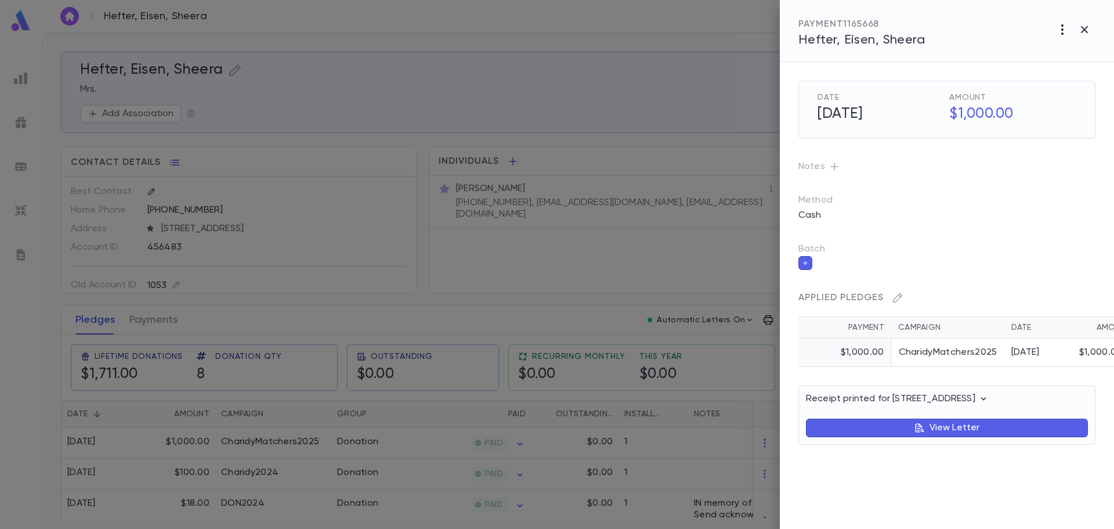
click at [1061, 26] on icon "button" at bounding box center [1063, 30] width 14 height 14
click at [1049, 75] on p "Send New Letter" at bounding box center [1048, 74] width 73 height 12
click at [946, 430] on div at bounding box center [557, 264] width 1114 height 529
click at [878, 429] on button "View Letter" at bounding box center [947, 427] width 282 height 19
click at [1064, 24] on icon "button" at bounding box center [1063, 30] width 14 height 14
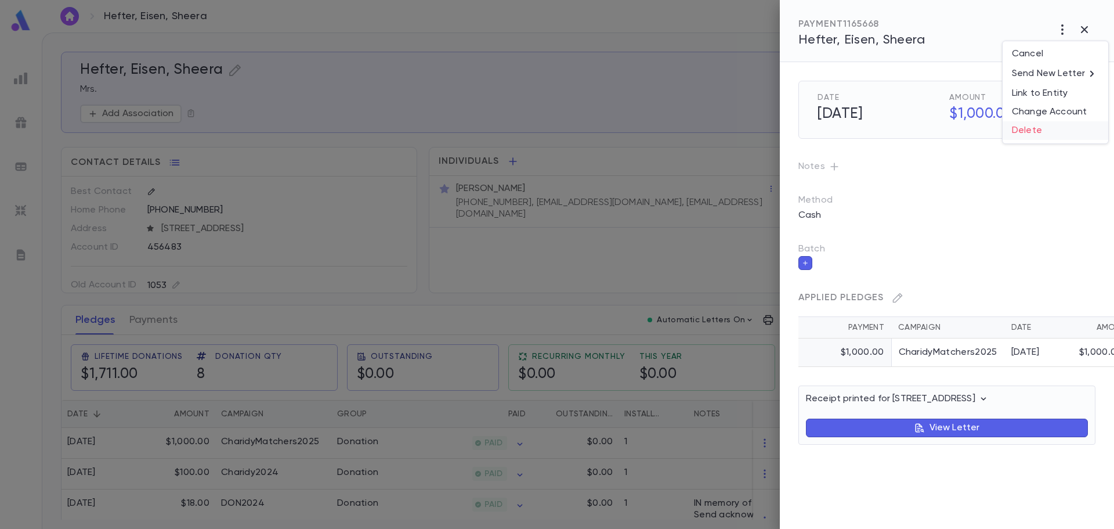
click at [1034, 129] on li "Delete" at bounding box center [1056, 130] width 106 height 19
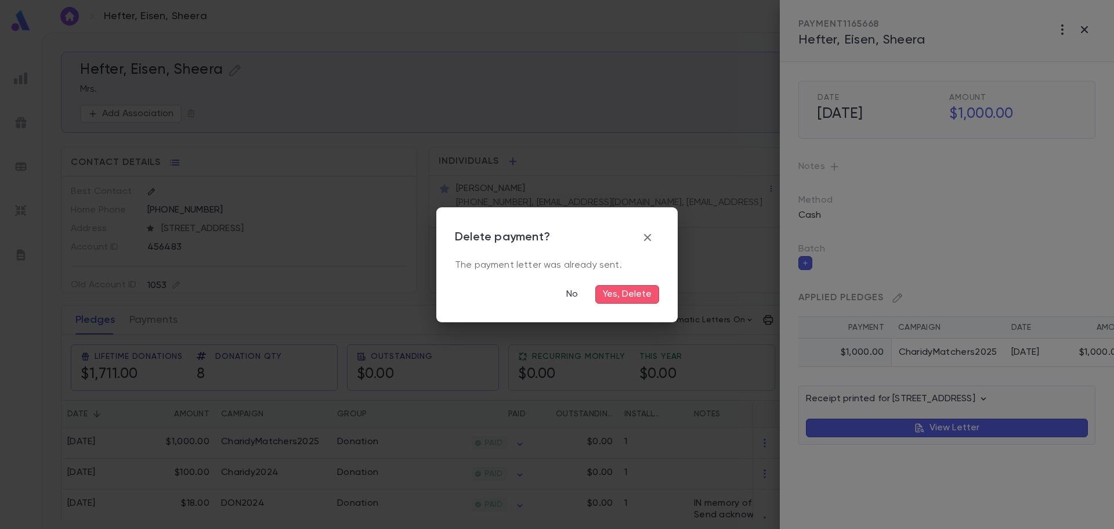
click at [628, 296] on button "Yes, Delete" at bounding box center [627, 294] width 64 height 19
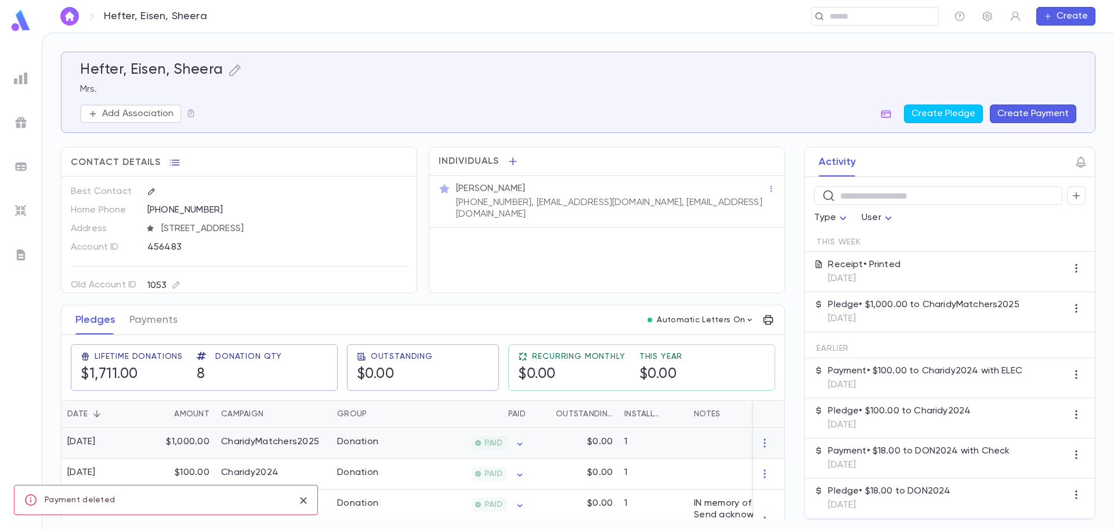
click at [249, 442] on div "CharidyMatchers2025" at bounding box center [270, 442] width 98 height 12
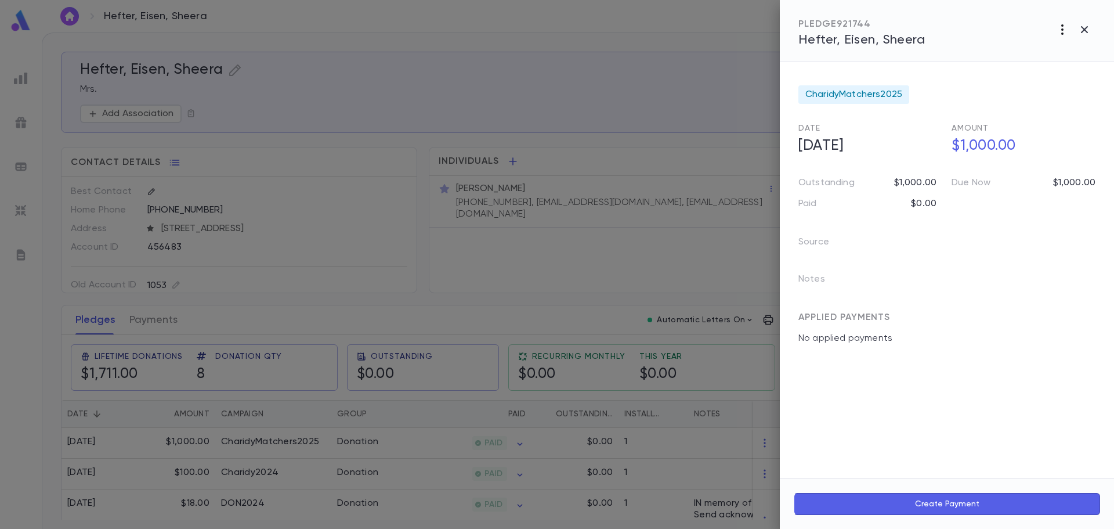
click at [1064, 32] on icon "button" at bounding box center [1063, 30] width 14 height 14
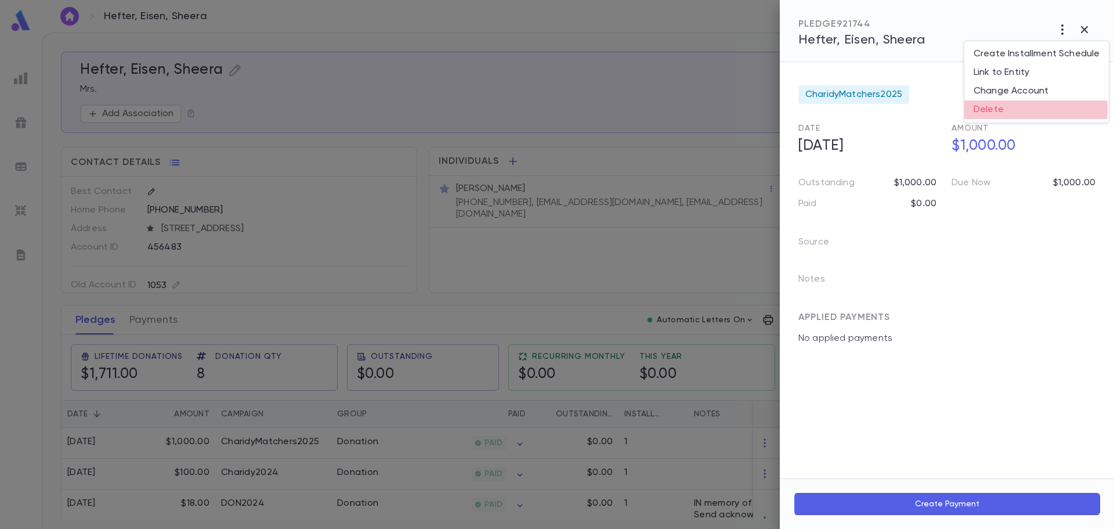
click at [999, 109] on li "Delete" at bounding box center [1036, 109] width 144 height 19
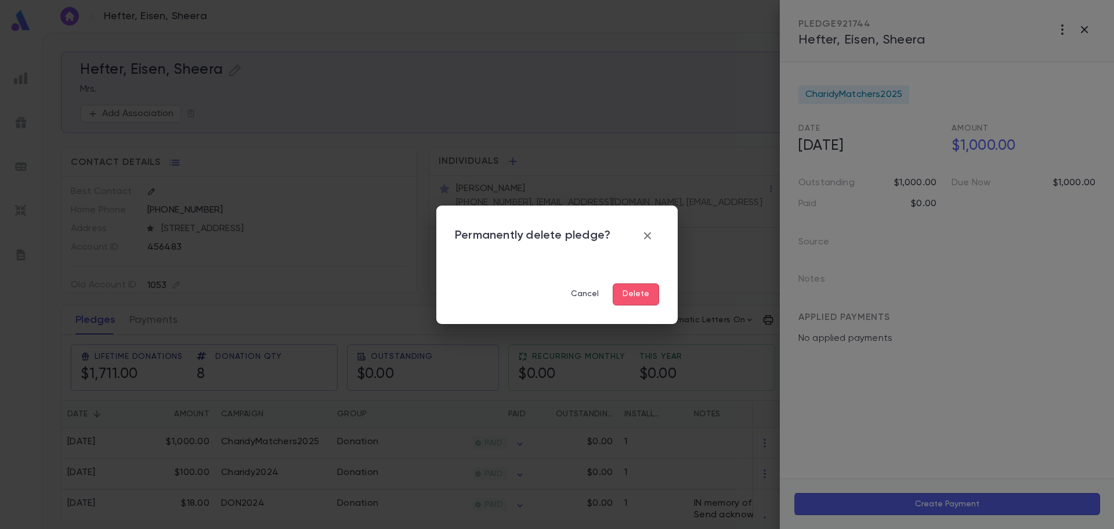
click at [643, 295] on button "Delete" at bounding box center [636, 294] width 46 height 22
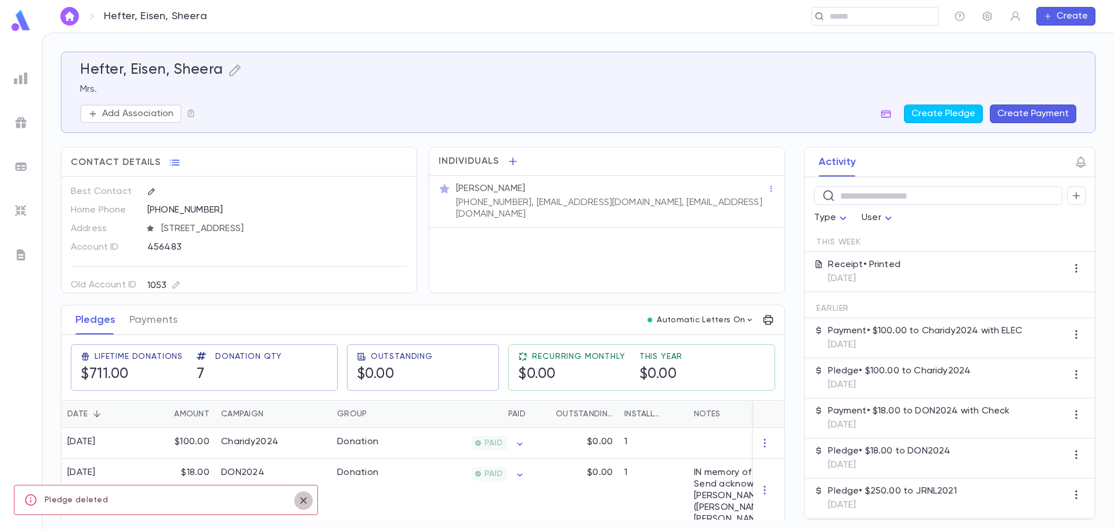
click at [303, 503] on icon "close" at bounding box center [303, 500] width 13 height 14
click at [745, 318] on icon "button" at bounding box center [749, 319] width 9 height 9
click at [991, 18] on div at bounding box center [557, 264] width 1114 height 529
click at [979, 14] on button "button" at bounding box center [987, 16] width 19 height 19
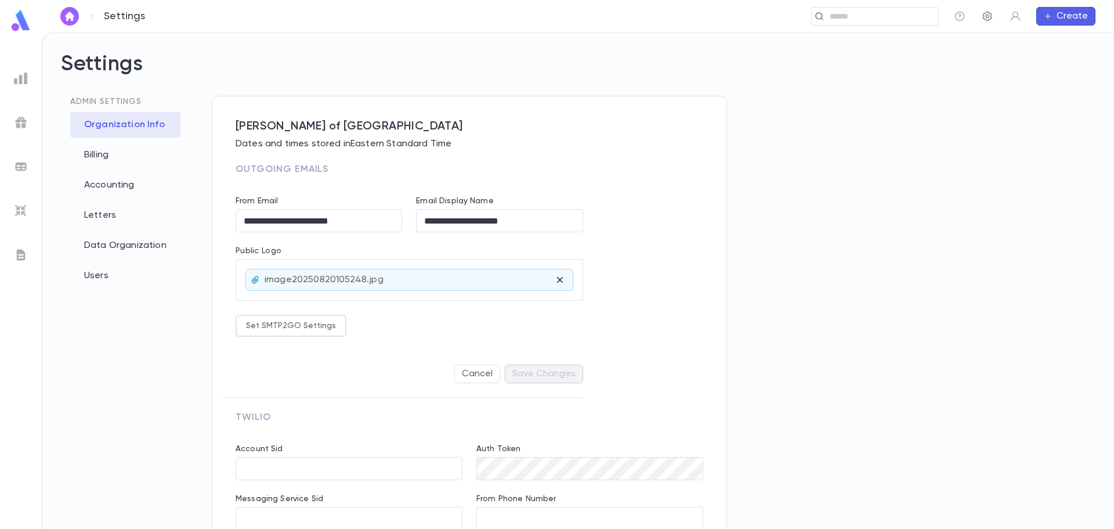
type input "**********"
click at [89, 209] on div "Letters" at bounding box center [125, 216] width 110 height 26
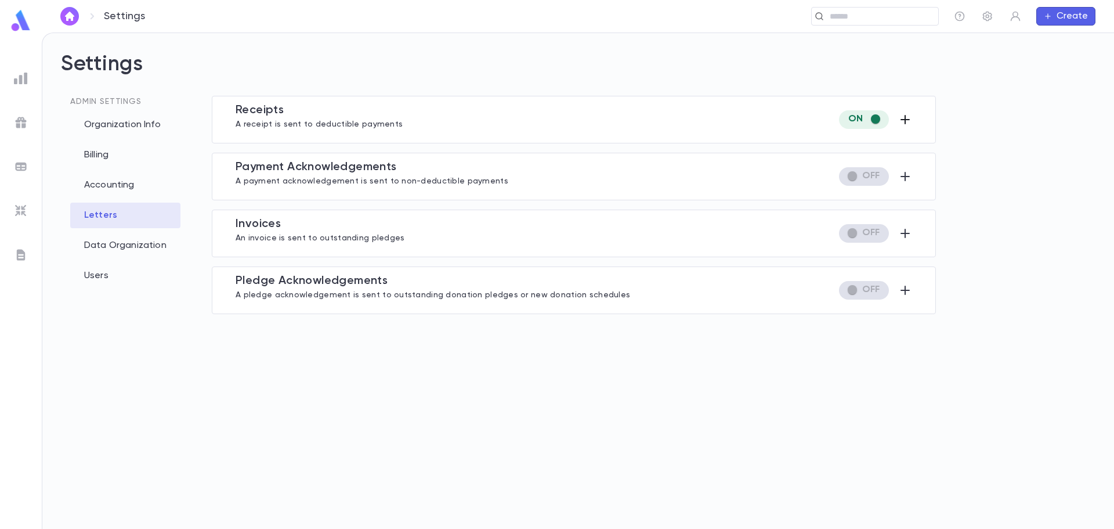
click at [906, 118] on icon "button" at bounding box center [905, 120] width 14 height 14
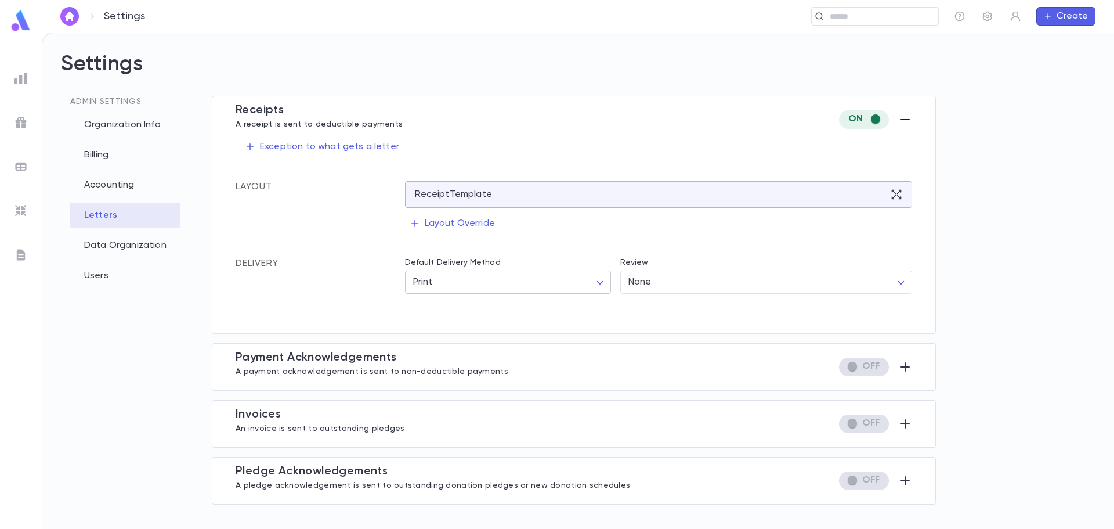
click at [518, 283] on body "Settings ​ Create Settings Admin Settings Organization Info Billing Accounting …" at bounding box center [557, 280] width 1114 height 496
click at [453, 307] on span "Email" at bounding box center [510, 307] width 186 height 12
type input "*****"
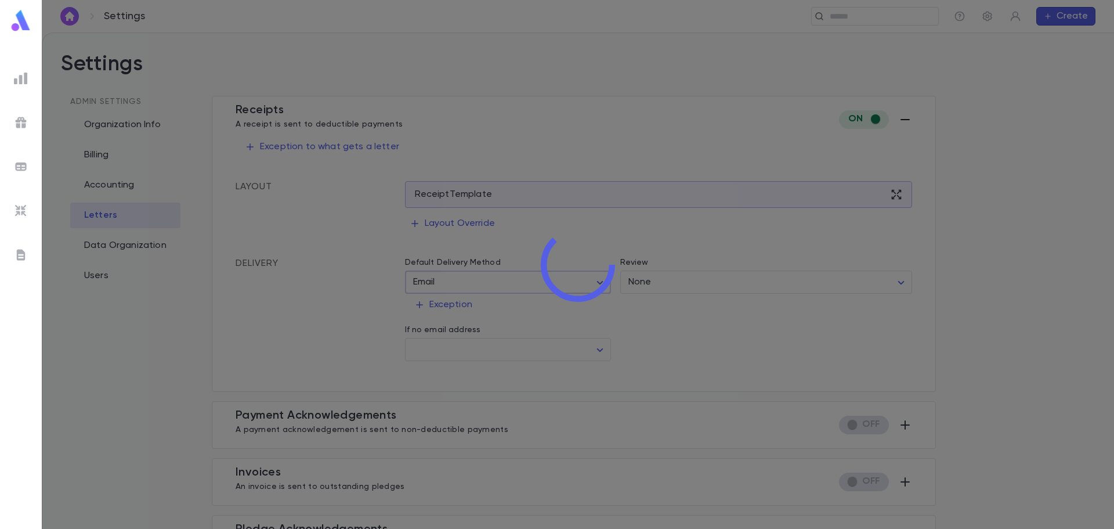
type input "*****"
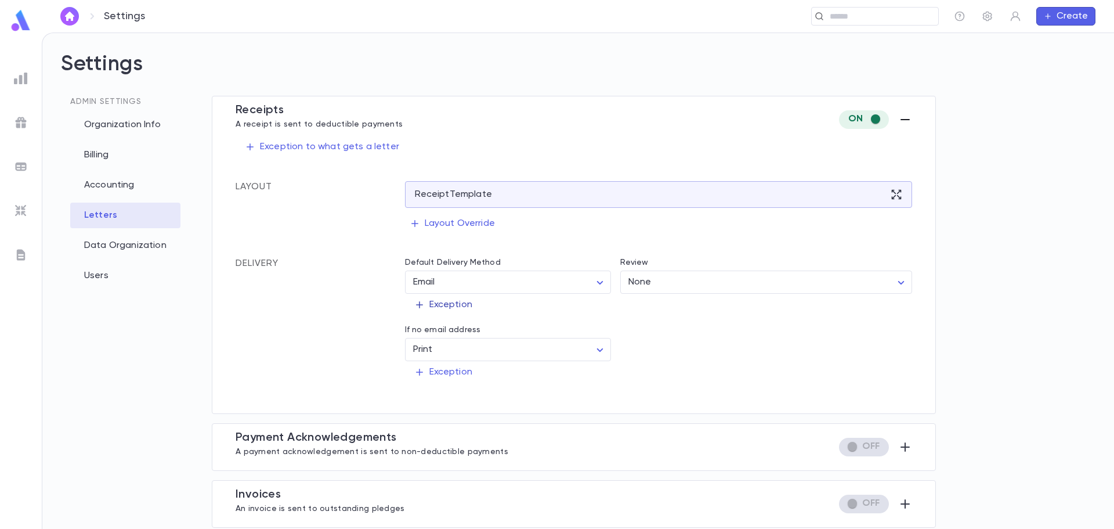
click at [454, 303] on p "Exception" at bounding box center [443, 305] width 58 height 12
click at [433, 368] on li "Amount" at bounding box center [454, 366] width 94 height 19
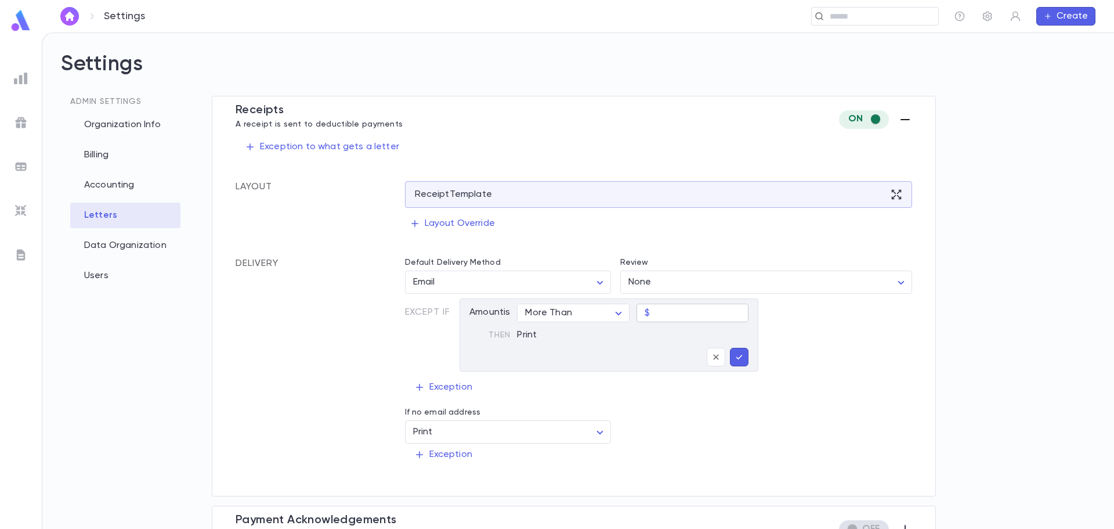
click at [656, 310] on input "text" at bounding box center [702, 313] width 94 height 18
type input "*********"
click at [717, 357] on icon "button" at bounding box center [716, 356] width 5 height 5
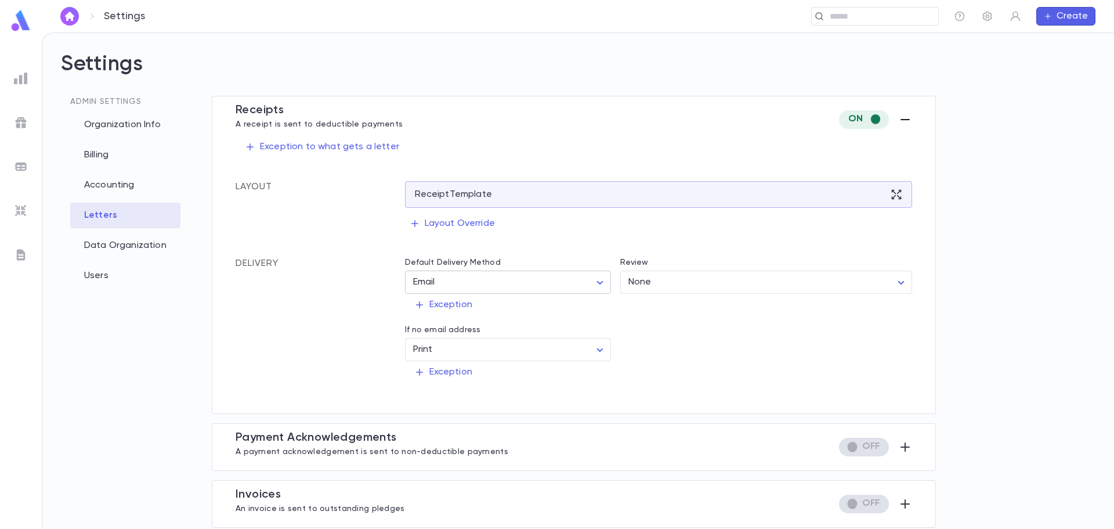
click at [590, 285] on body "Settings ​ Create Settings Admin Settings Organization Info Billing Accounting …" at bounding box center [557, 280] width 1114 height 496
click at [445, 328] on span "Print" at bounding box center [508, 326] width 185 height 12
type input "*****"
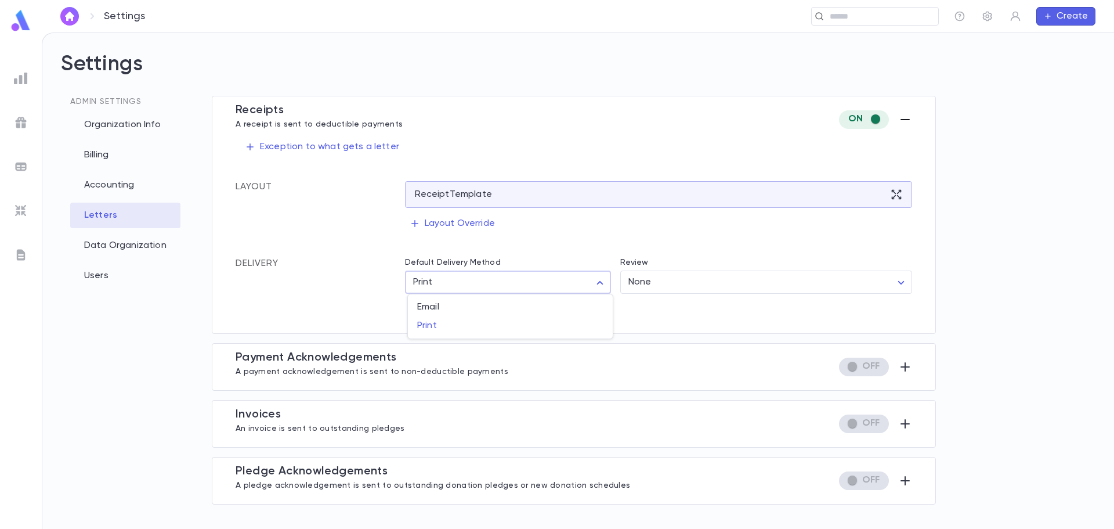
click at [602, 279] on body "Settings ​ Create Settings Admin Settings Organization Info Billing Accounting …" at bounding box center [557, 280] width 1114 height 496
click at [451, 225] on div at bounding box center [557, 264] width 1114 height 529
click at [255, 145] on icon "button" at bounding box center [250, 147] width 10 height 10
click at [21, 251] on div at bounding box center [557, 264] width 1114 height 529
drag, startPoint x: 23, startPoint y: 255, endPoint x: 38, endPoint y: 258, distance: 15.4
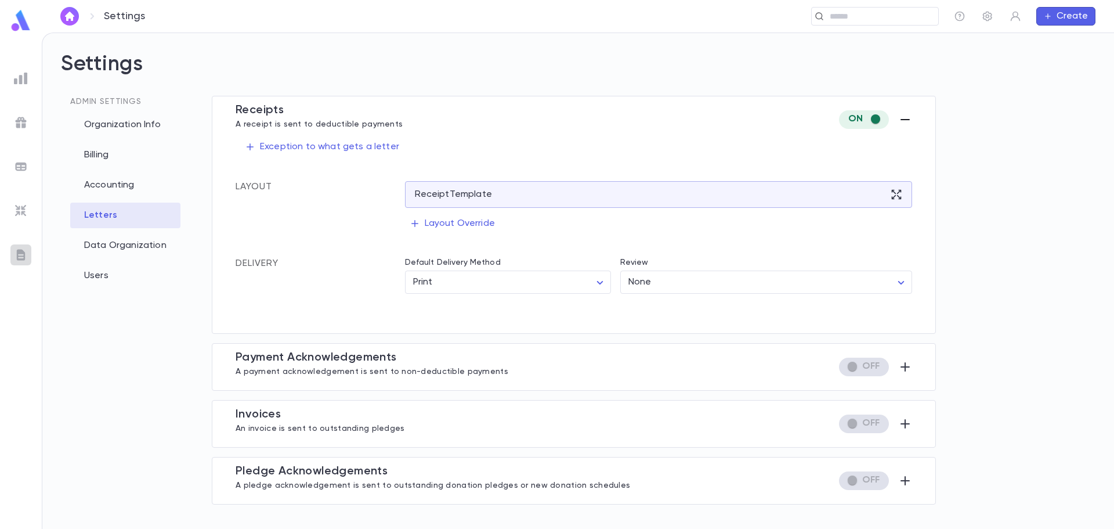
click at [24, 255] on img at bounding box center [21, 255] width 14 height 14
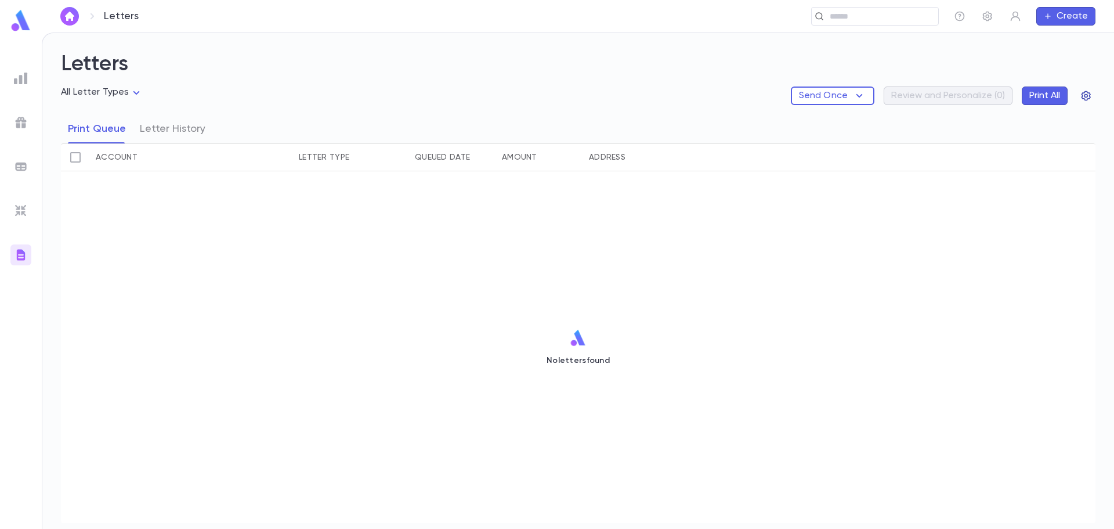
drag, startPoint x: 1078, startPoint y: 92, endPoint x: 1085, endPoint y: 95, distance: 7.3
click at [1085, 95] on button "button" at bounding box center [1086, 95] width 19 height 19
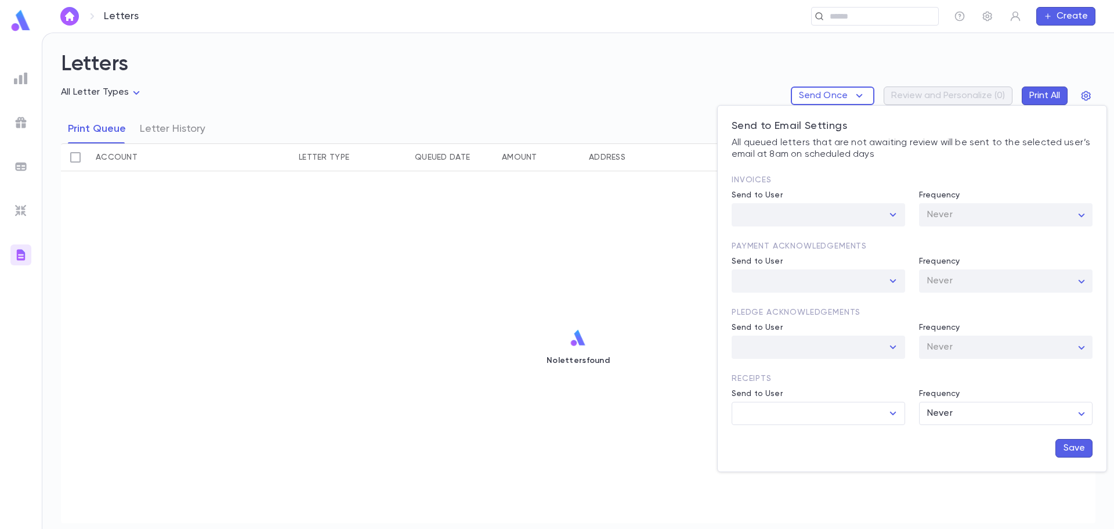
click at [895, 281] on div at bounding box center [892, 281] width 15 height 16
drag, startPoint x: 890, startPoint y: 412, endPoint x: 878, endPoint y: 414, distance: 12.4
click at [890, 412] on icon "Open" at bounding box center [893, 413] width 14 height 14
click at [1015, 414] on body "Letters ​ Create Letters All Letter Types Send Once Review and Personalize ( 0 …" at bounding box center [557, 280] width 1114 height 496
click at [649, 432] on div at bounding box center [557, 264] width 1114 height 529
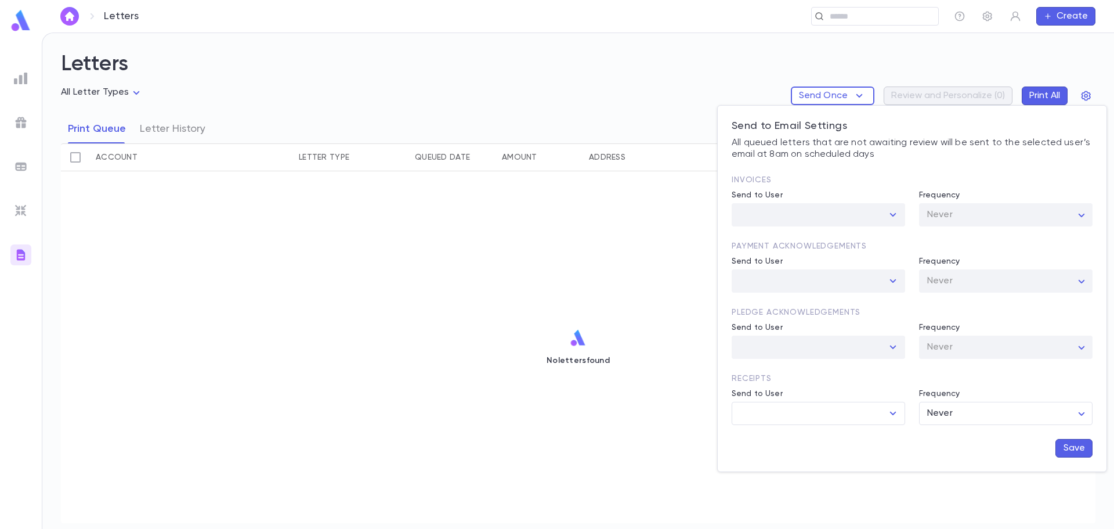
drag, startPoint x: 505, startPoint y: 204, endPoint x: 154, endPoint y: 115, distance: 361.4
click at [504, 204] on div at bounding box center [557, 264] width 1114 height 529
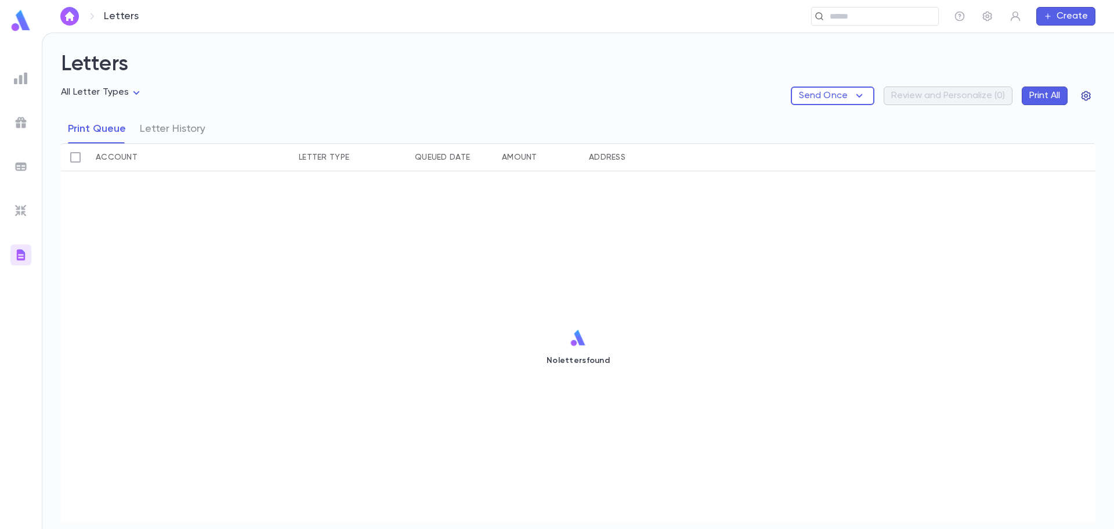
click at [1089, 97] on icon "button" at bounding box center [1087, 96] width 12 height 12
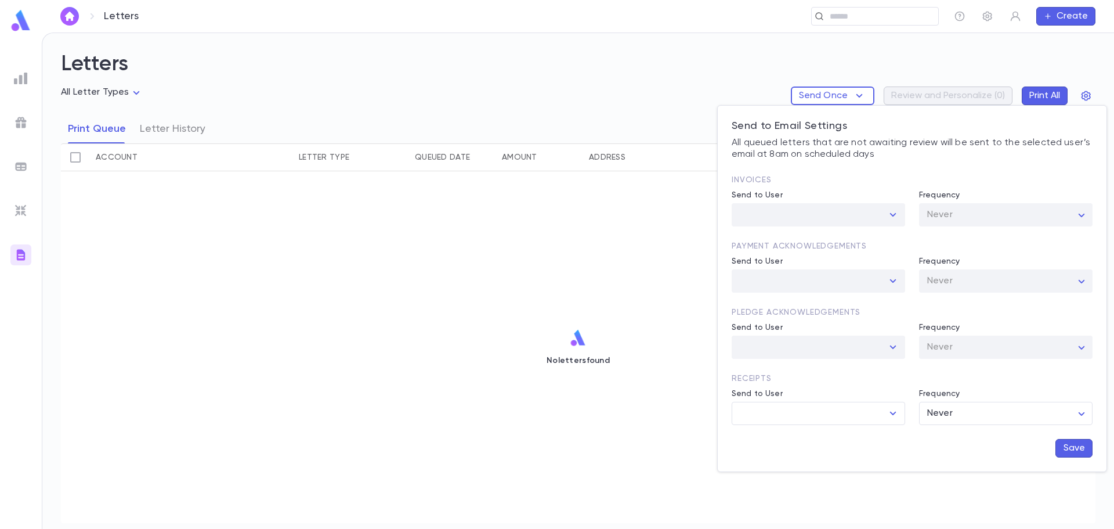
click at [363, 286] on div at bounding box center [557, 264] width 1114 height 529
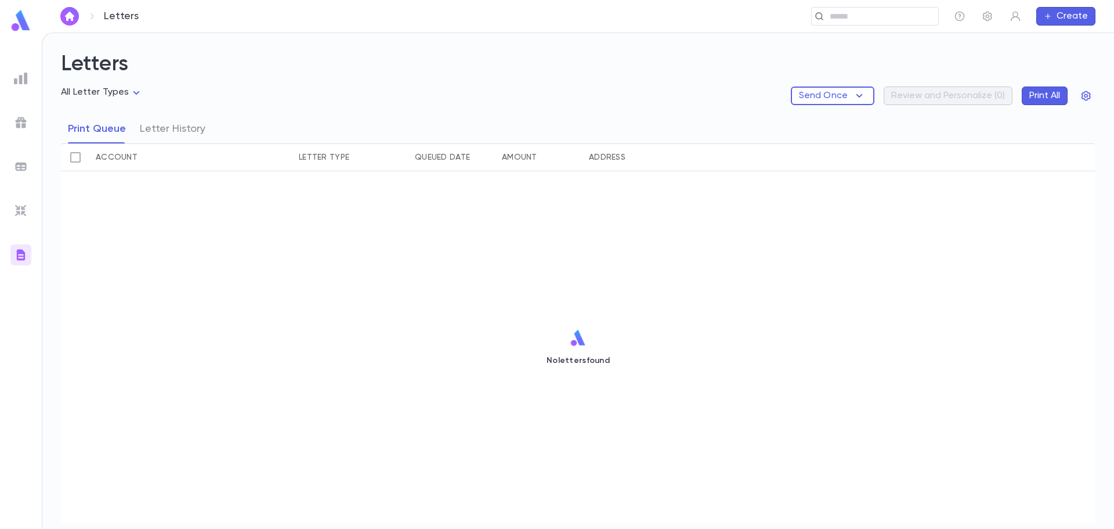
click at [17, 22] on img at bounding box center [20, 20] width 23 height 23
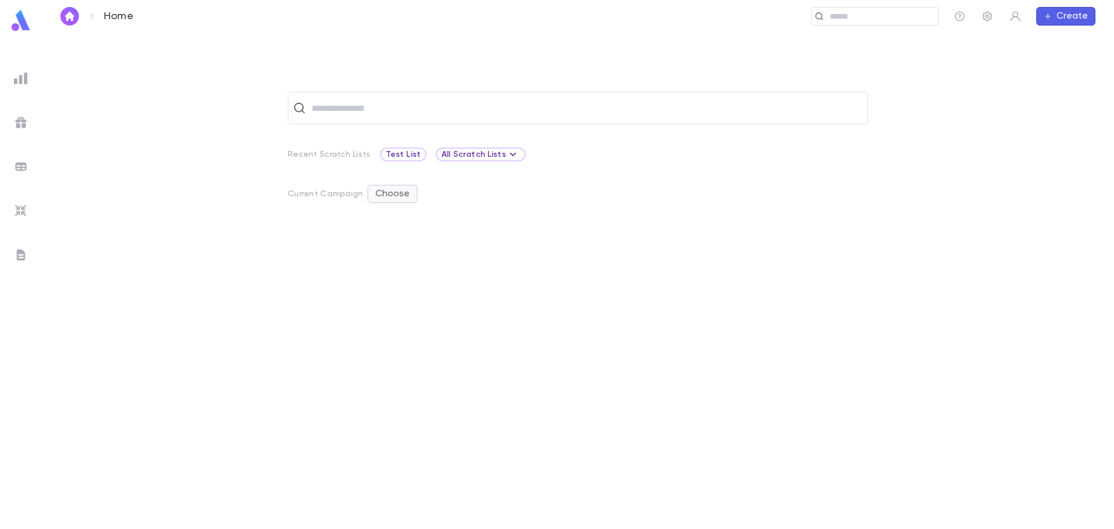
click at [382, 199] on button "Choose" at bounding box center [392, 194] width 50 height 19
drag, startPoint x: 200, startPoint y: 224, endPoint x: 69, endPoint y: 10, distance: 251.1
click at [198, 221] on div at bounding box center [557, 264] width 1114 height 529
click at [984, 15] on icon "button" at bounding box center [988, 16] width 12 height 12
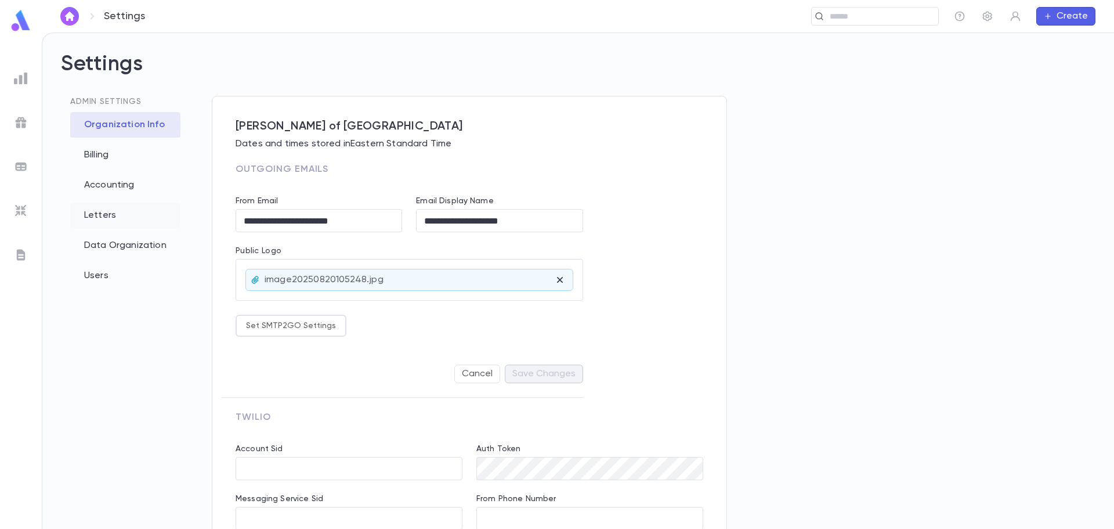
click at [93, 209] on div "Letters" at bounding box center [125, 216] width 110 height 26
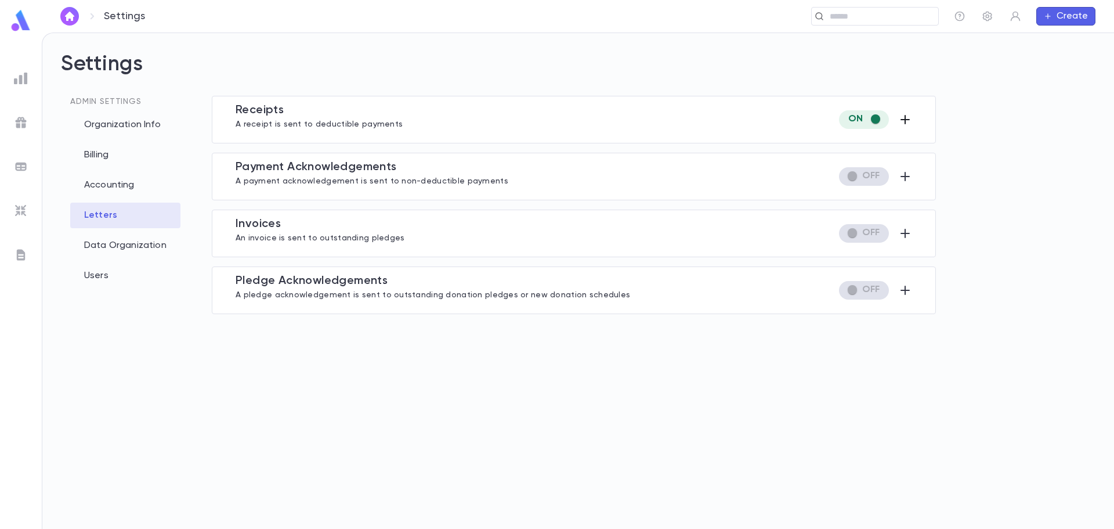
click at [909, 120] on icon "button" at bounding box center [905, 119] width 9 height 9
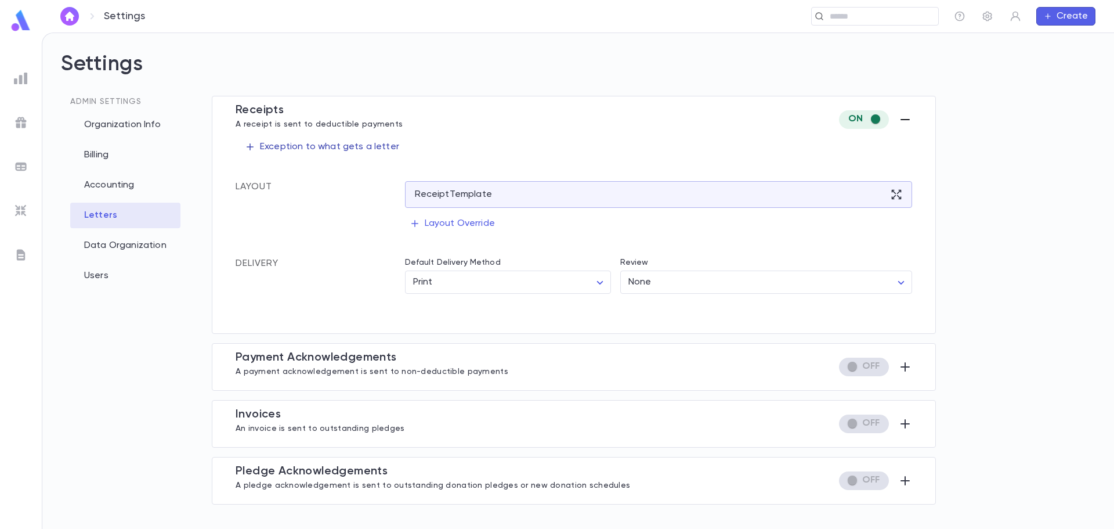
click at [319, 147] on p "Exception to what gets a letter" at bounding box center [322, 147] width 154 height 12
click at [568, 132] on div at bounding box center [557, 264] width 1114 height 529
click at [415, 222] on icon "button" at bounding box center [415, 223] width 10 height 10
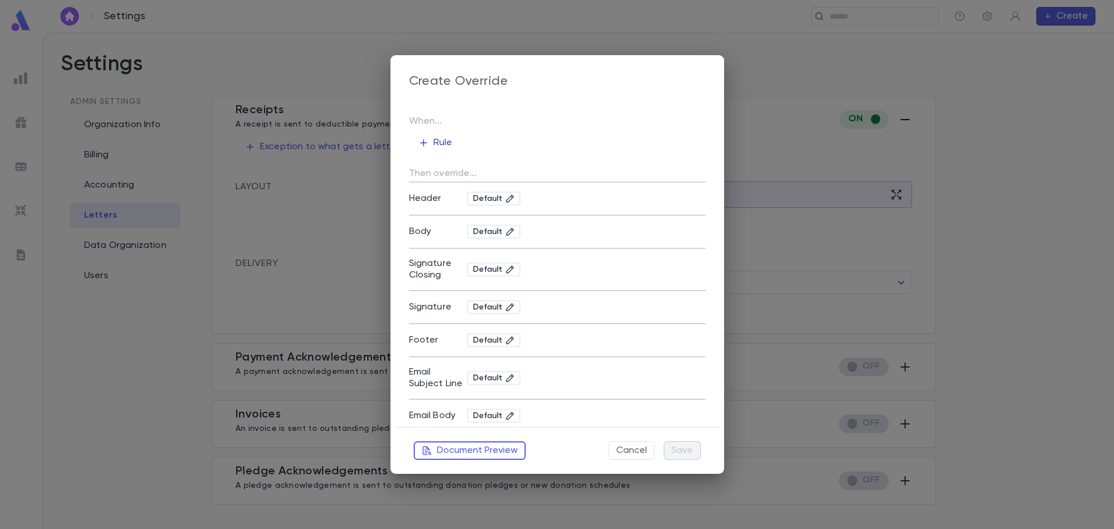
click at [433, 146] on p "Rule" at bounding box center [435, 143] width 34 height 12
click at [611, 150] on div at bounding box center [557, 264] width 1114 height 529
click at [431, 139] on p "Rule" at bounding box center [435, 143] width 34 height 12
click at [599, 121] on div at bounding box center [557, 264] width 1114 height 529
click at [639, 454] on button "Cancel" at bounding box center [632, 450] width 46 height 19
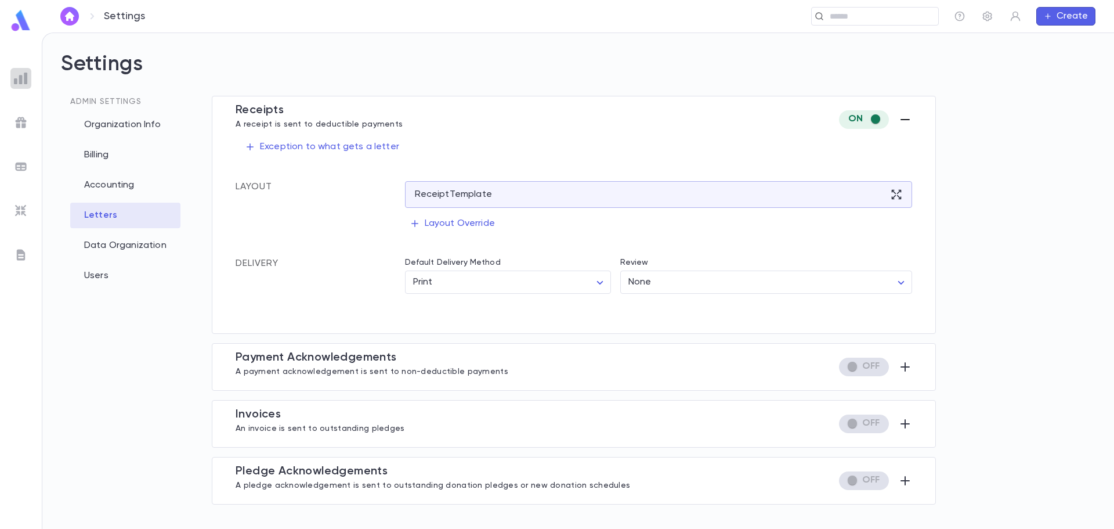
click at [18, 81] on img at bounding box center [21, 78] width 14 height 14
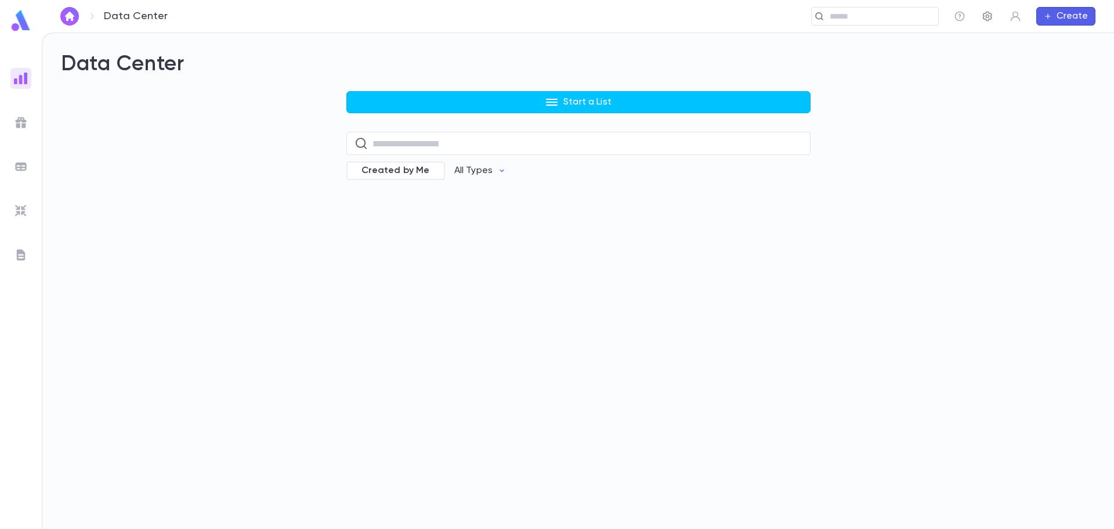
click at [989, 12] on icon "button" at bounding box center [988, 16] width 12 height 12
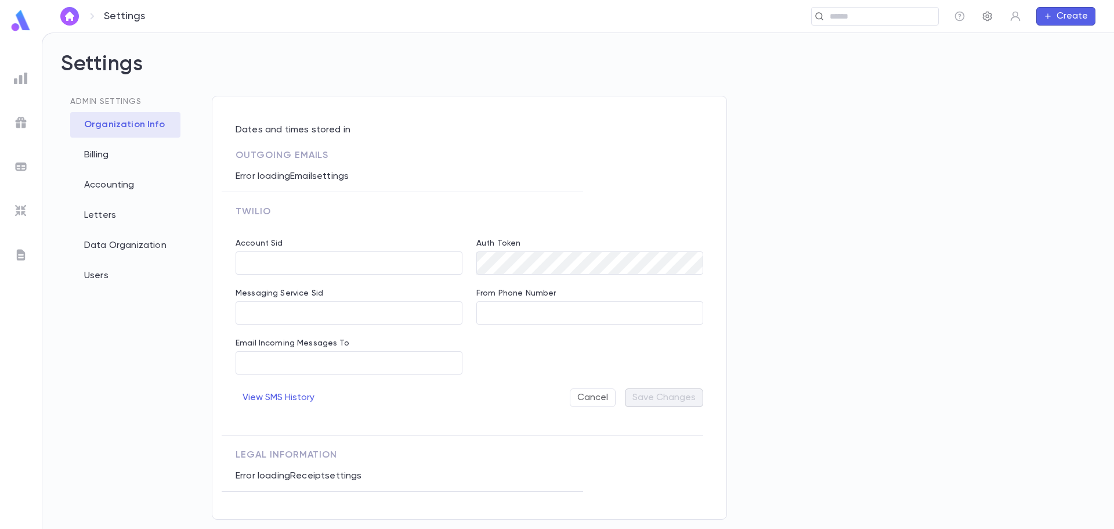
type input "**********"
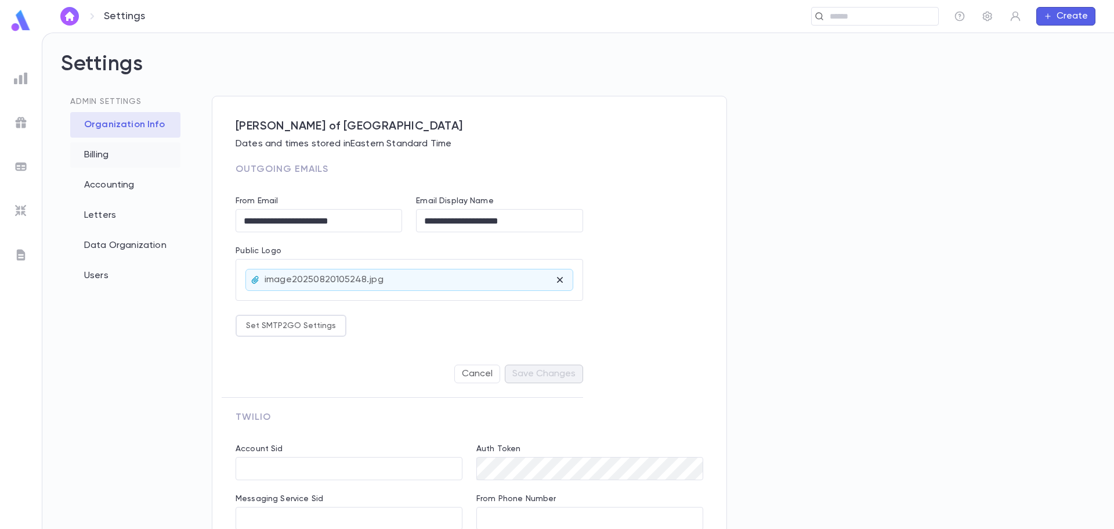
click at [113, 156] on div "Billing" at bounding box center [125, 155] width 110 height 26
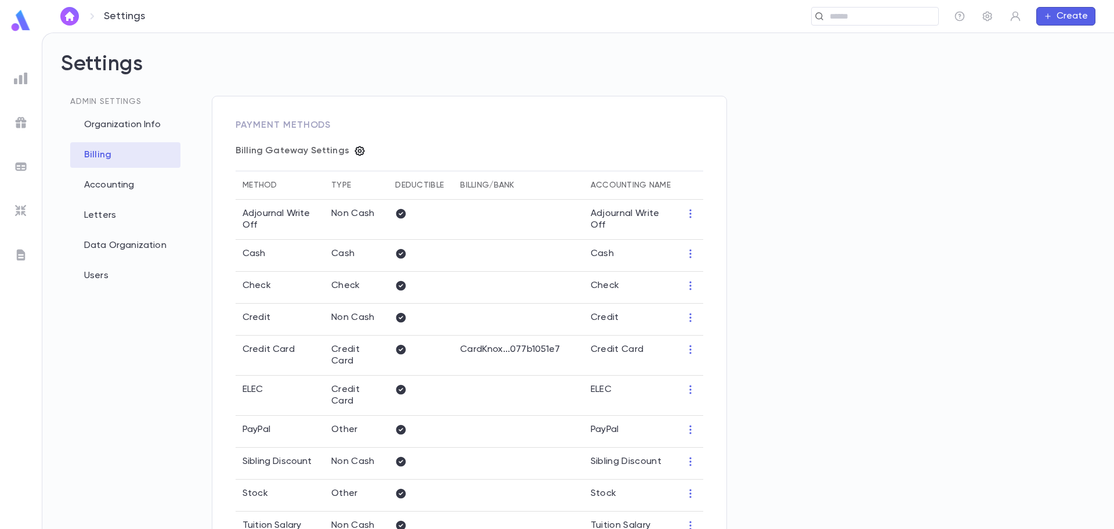
click at [354, 154] on icon "button" at bounding box center [360, 151] width 12 height 12
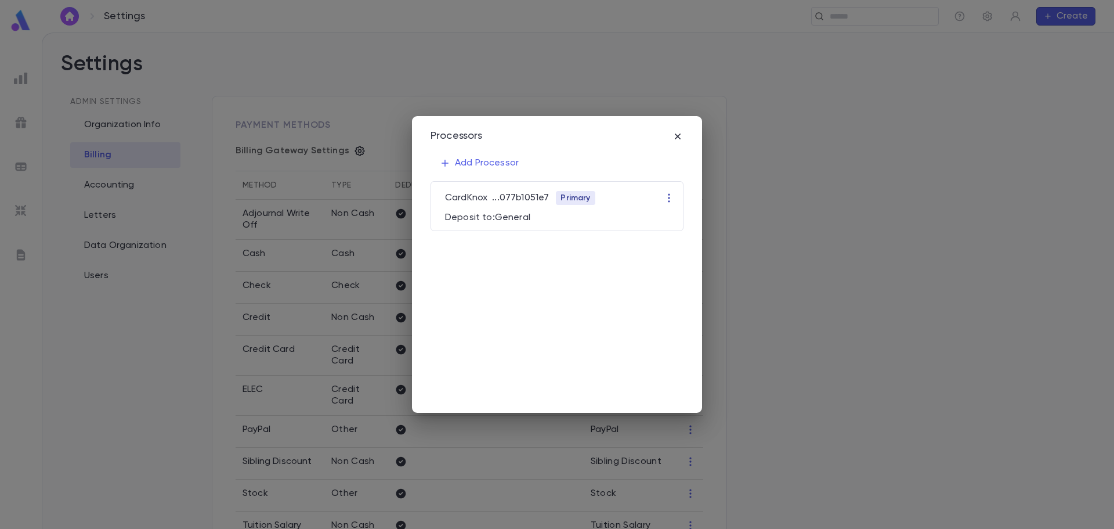
click at [673, 200] on icon "button" at bounding box center [669, 198] width 12 height 12
click at [674, 218] on li "Edit" at bounding box center [680, 220] width 35 height 19
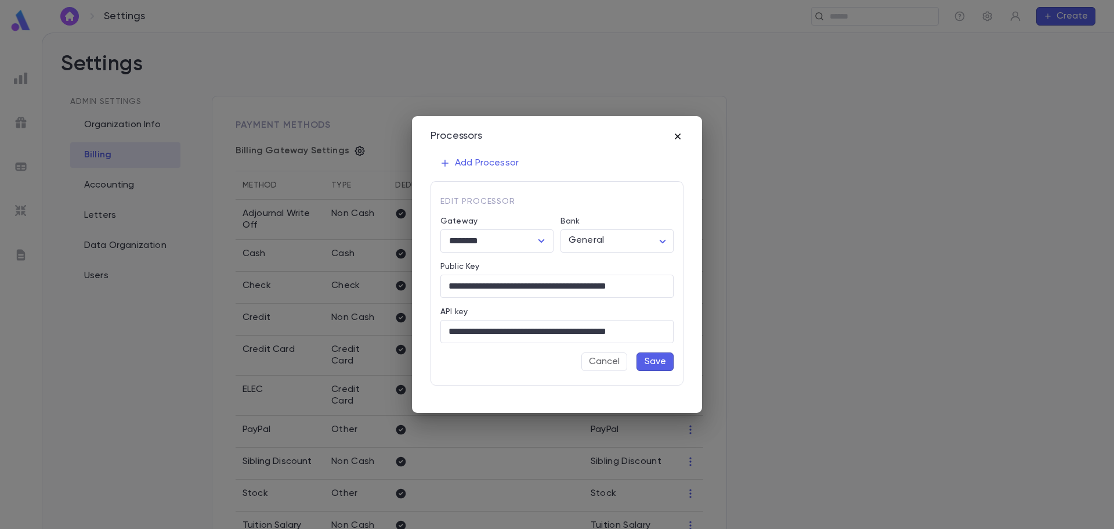
click at [677, 136] on icon "button" at bounding box center [678, 137] width 12 height 12
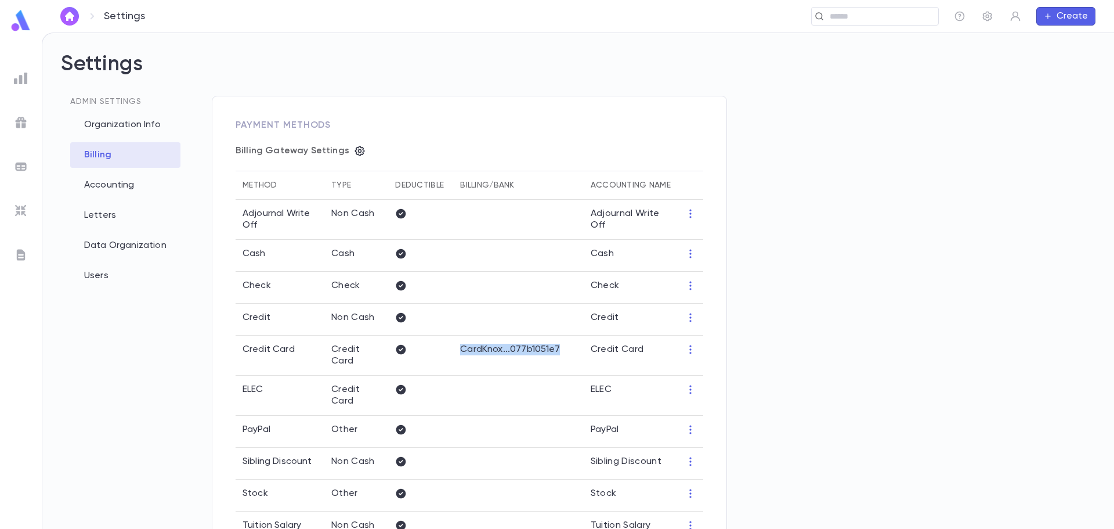
drag, startPoint x: 539, startPoint y: 356, endPoint x: 479, endPoint y: 348, distance: 60.3
click at [479, 348] on p "CardKnox ... 077b1051e7" at bounding box center [518, 350] width 116 height 12
